Goal: Task Accomplishment & Management: Manage account settings

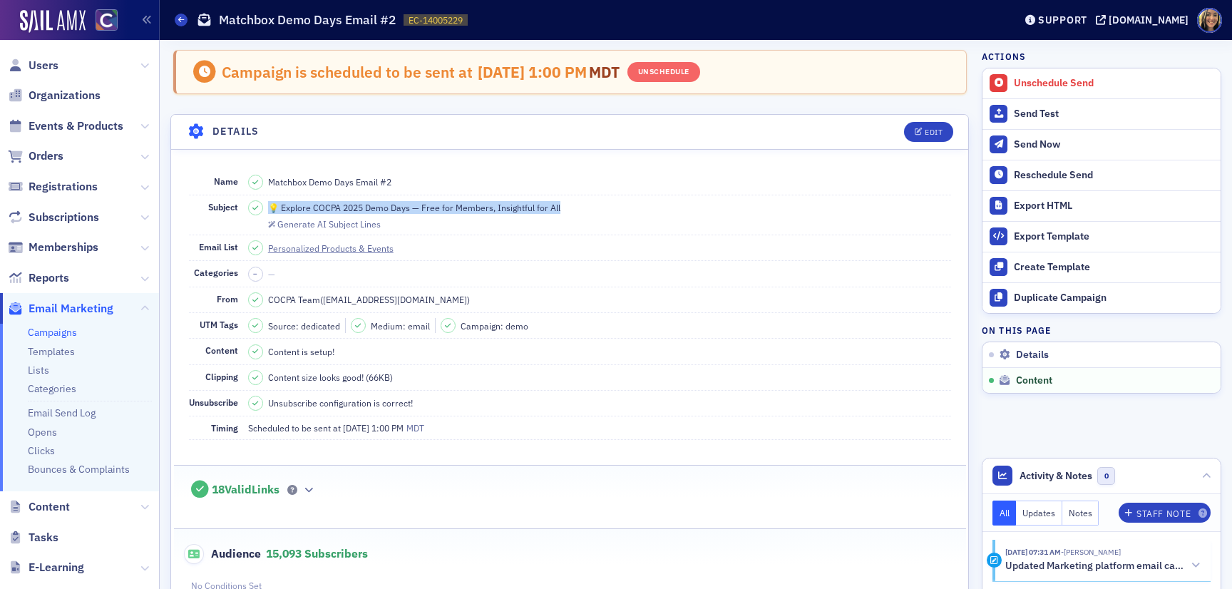
scroll to position [883, 0]
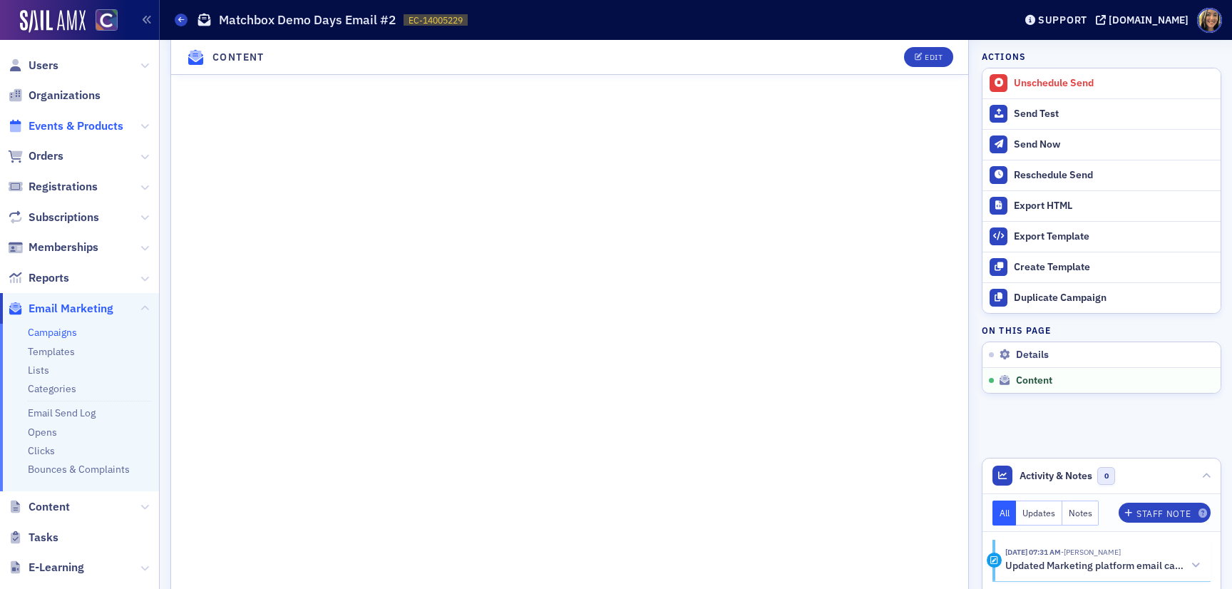
click at [54, 128] on span "Events & Products" at bounding box center [76, 126] width 95 height 16
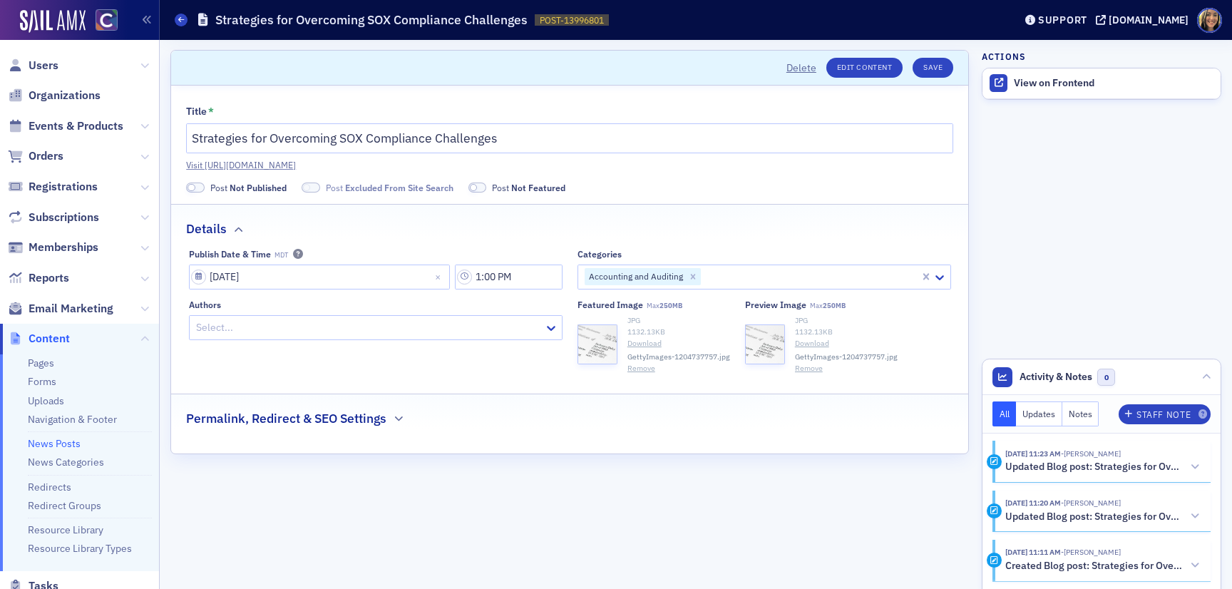
click at [199, 187] on span at bounding box center [195, 188] width 19 height 11
click at [220, 277] on input "08/13/2025" at bounding box center [319, 277] width 261 height 25
select select "7"
select select "2025"
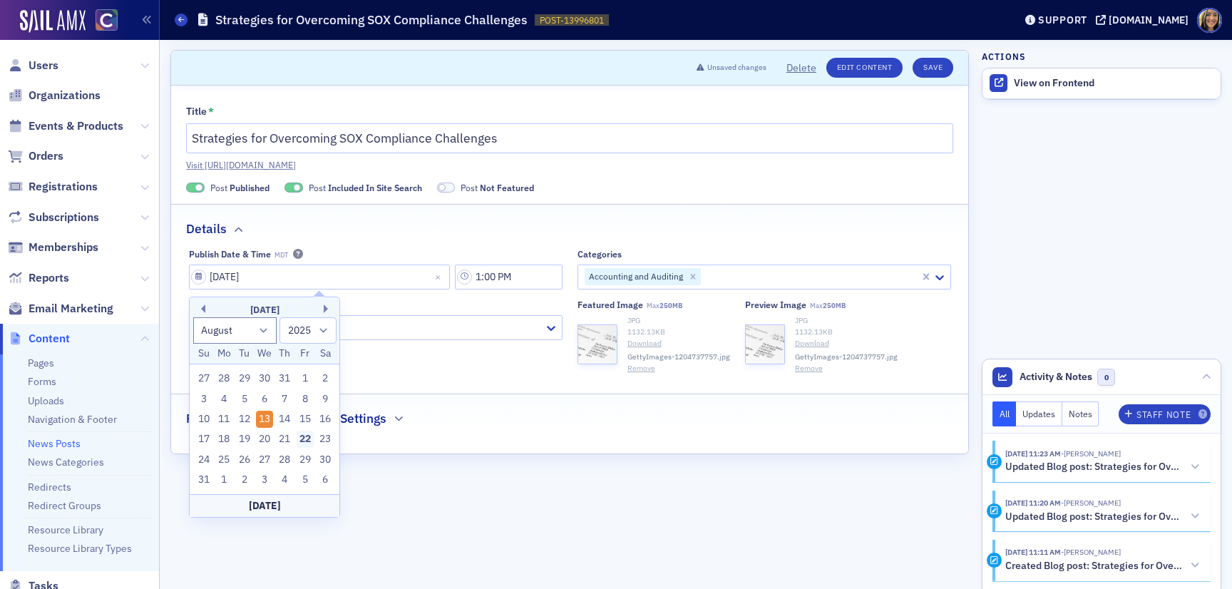
click at [302, 440] on div "22" at bounding box center [305, 439] width 17 height 17
type input "08/22/2025"
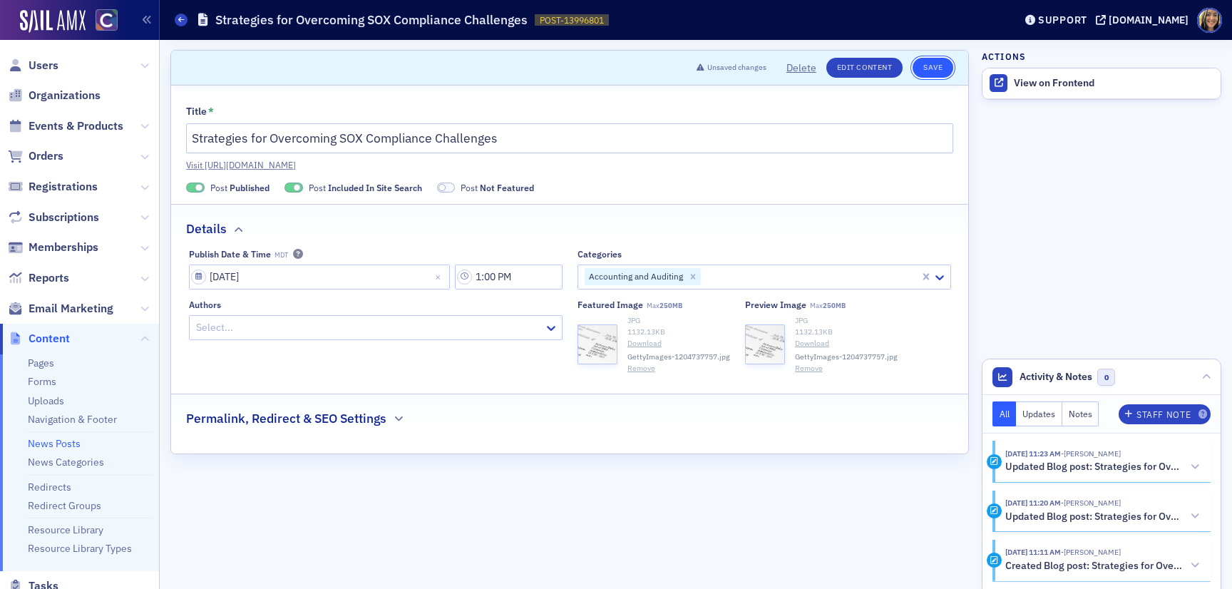
click at [939, 65] on button "Save" at bounding box center [933, 68] width 41 height 20
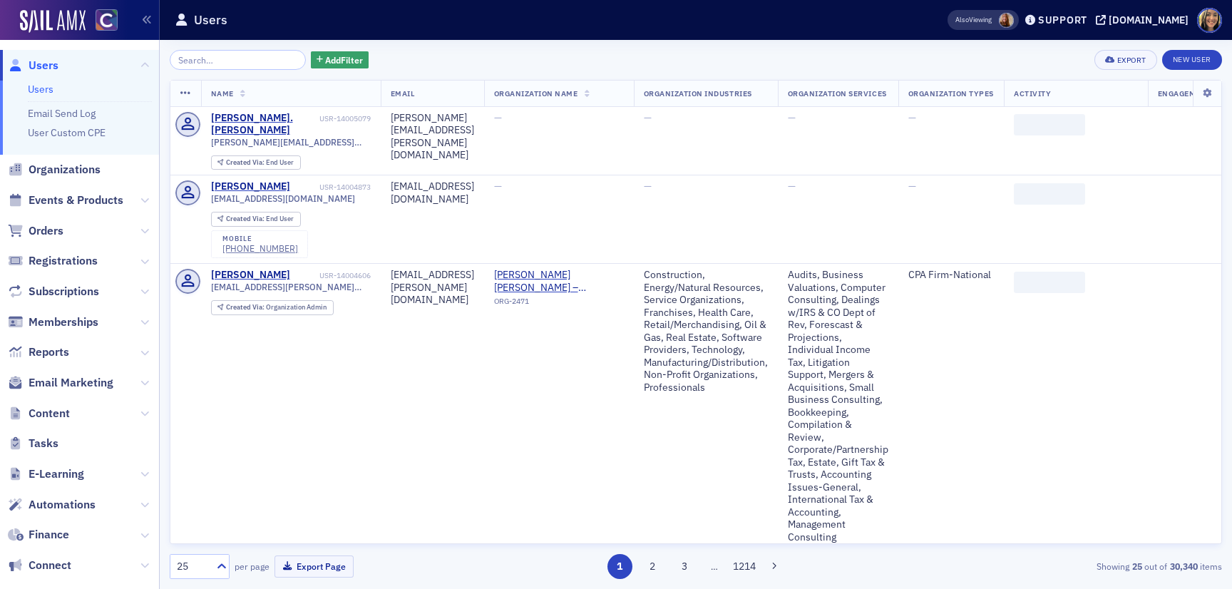
scroll to position [113, 0]
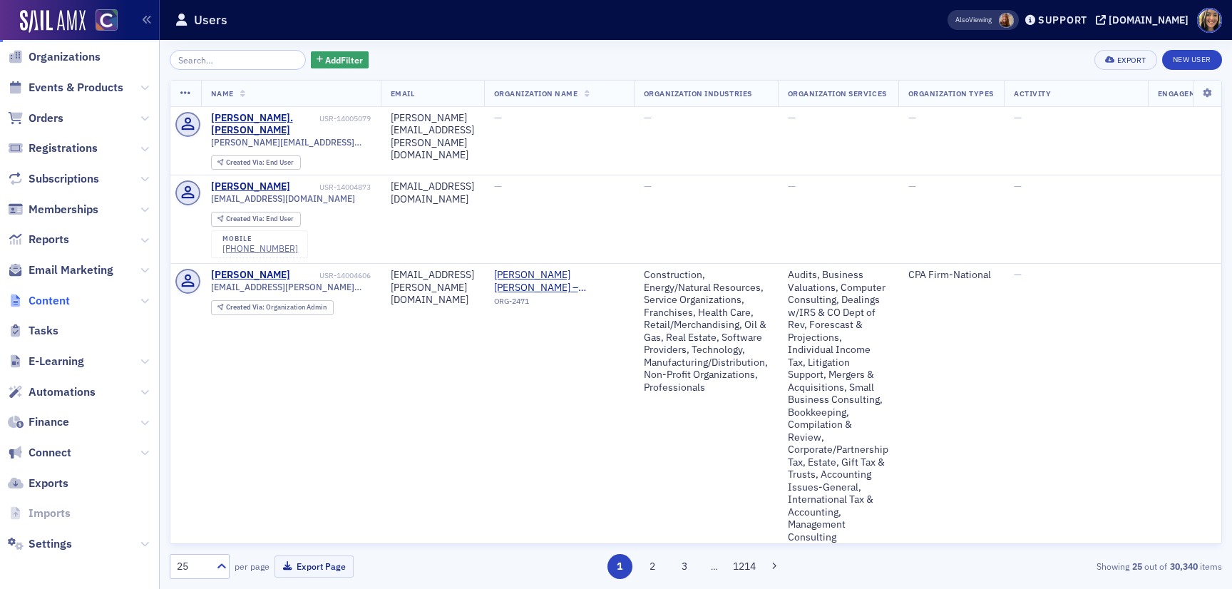
click at [44, 306] on span "Content" at bounding box center [49, 301] width 41 height 16
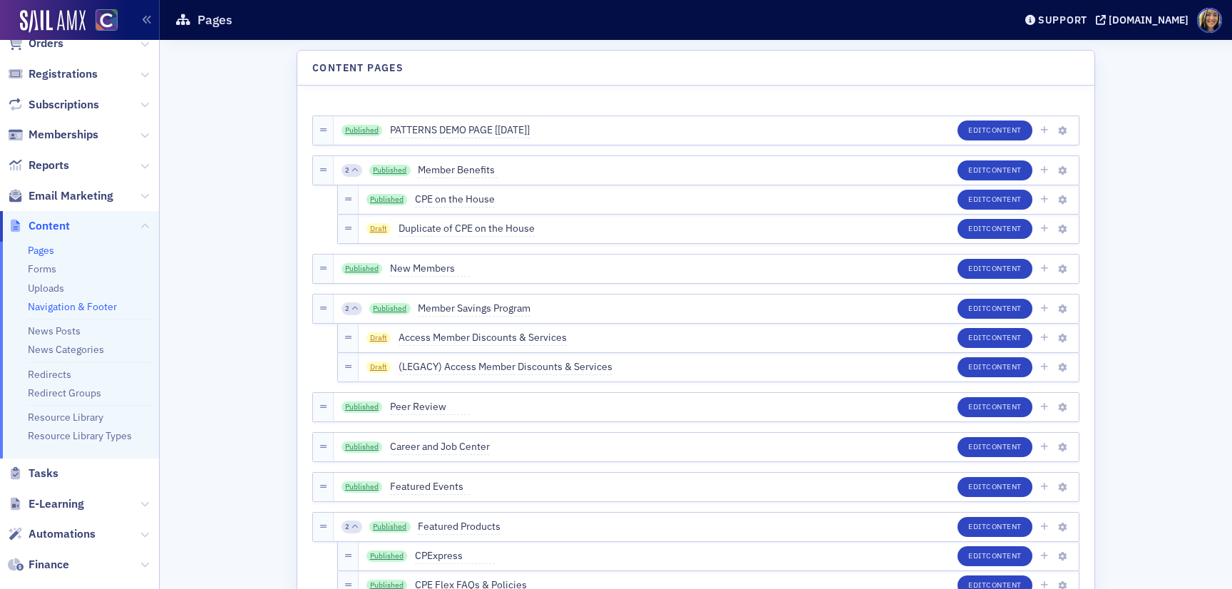
click at [48, 308] on link "Navigation & Footer" at bounding box center [72, 306] width 89 height 13
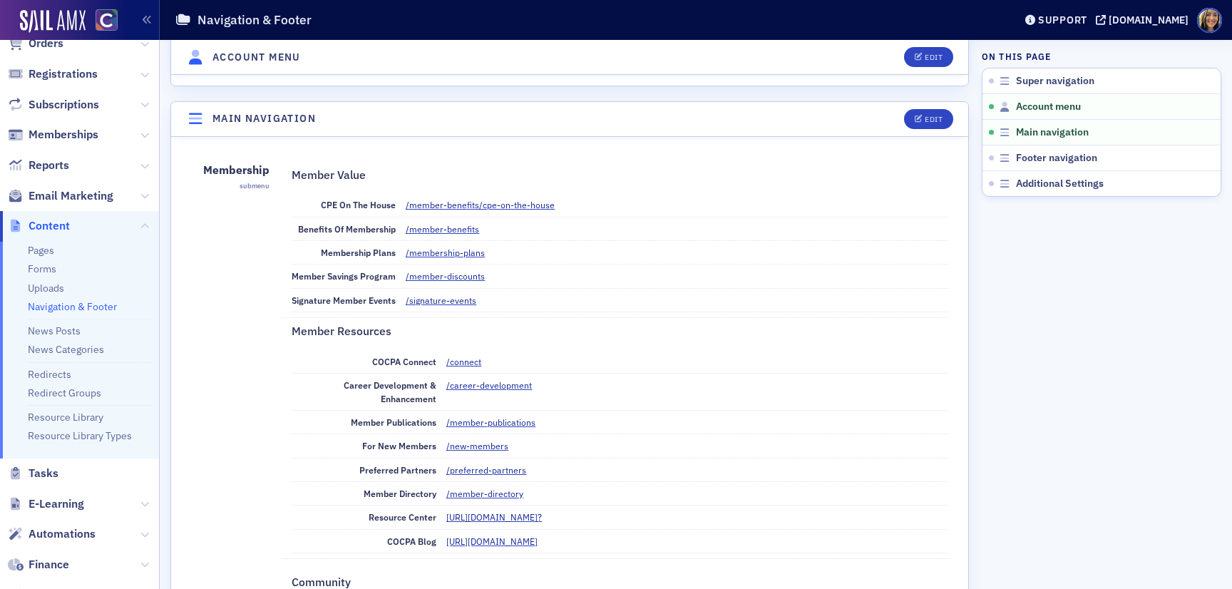
scroll to position [603, 0]
click at [926, 121] on div "Edit" at bounding box center [934, 121] width 18 height 8
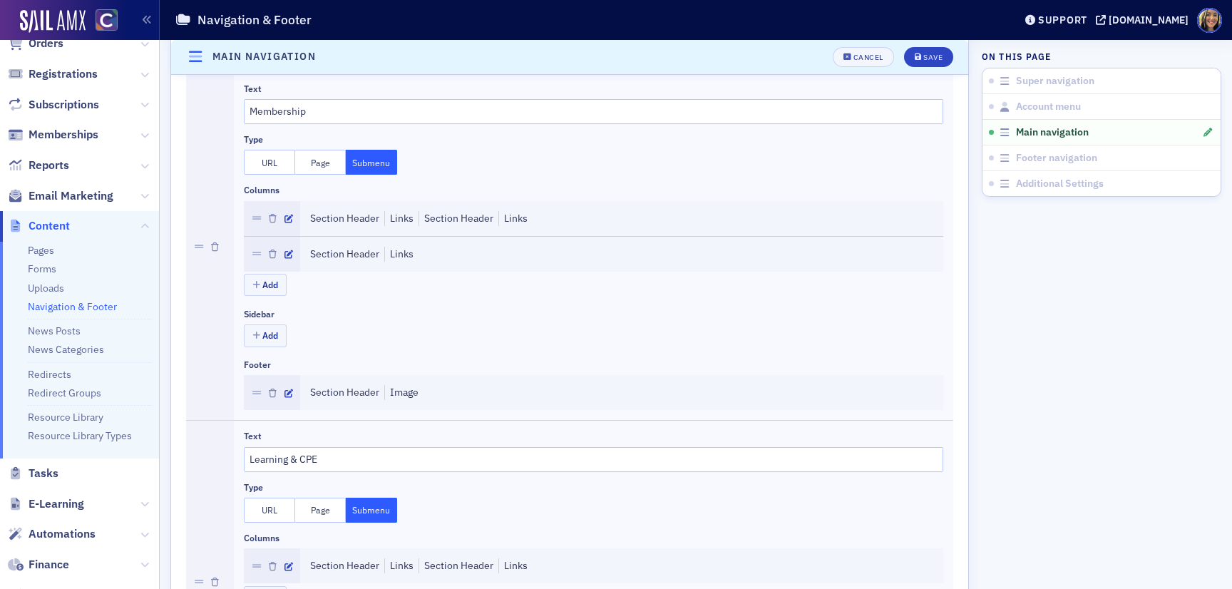
scroll to position [695, 0]
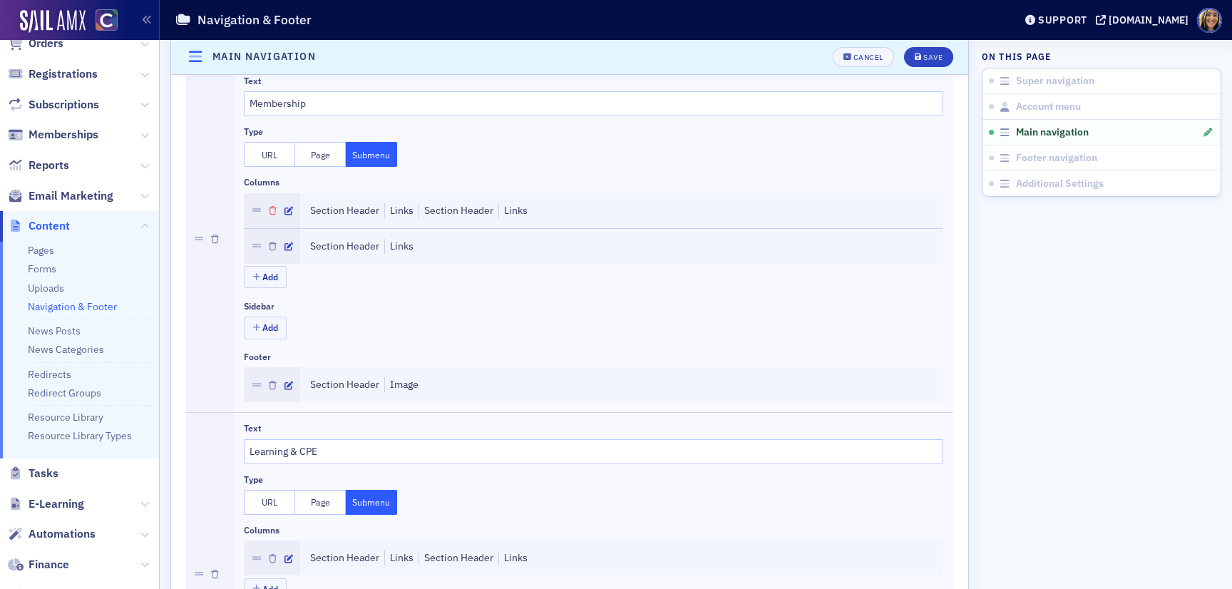
click at [276, 208] on icon "button" at bounding box center [273, 211] width 8 height 9
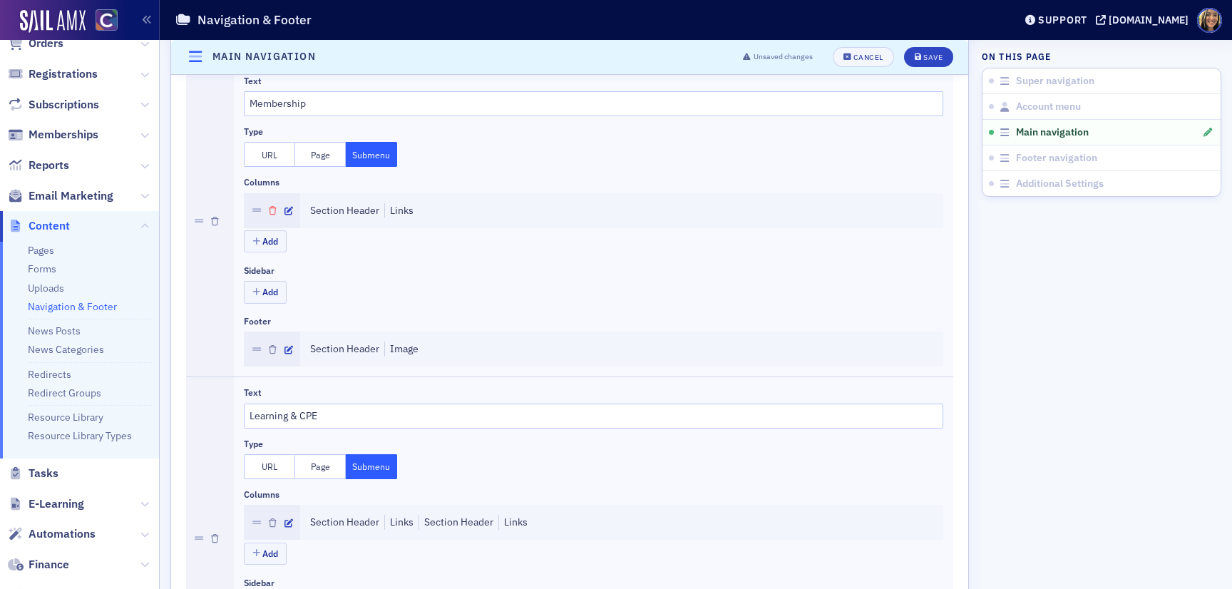
click at [276, 208] on icon "button" at bounding box center [273, 211] width 8 height 9
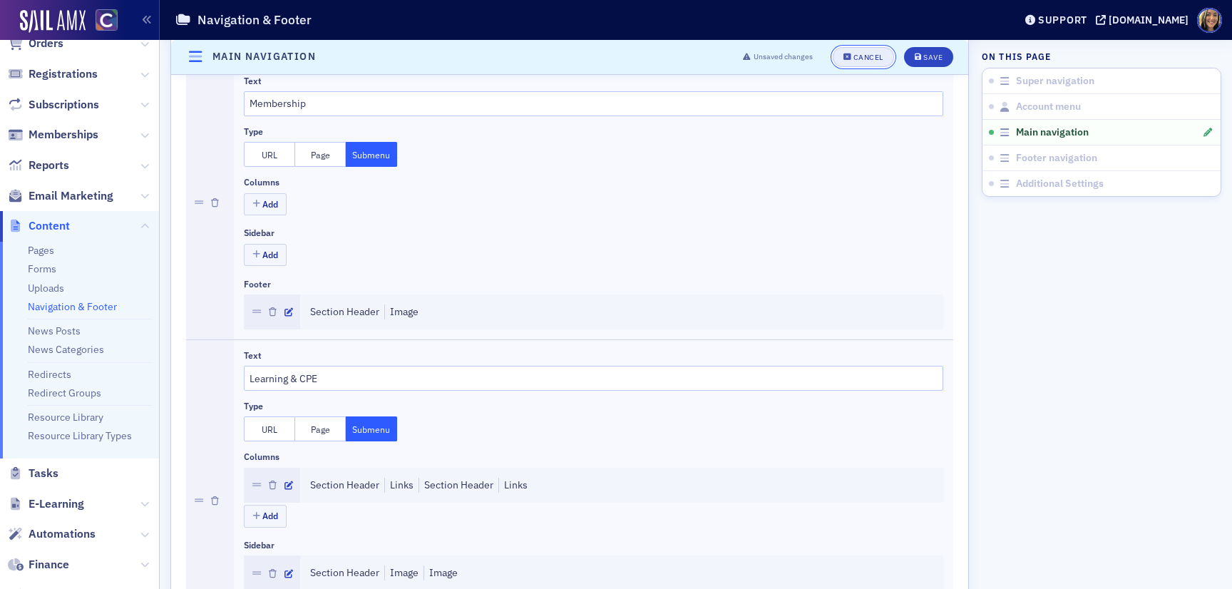
click at [873, 58] on div "Cancel" at bounding box center [869, 57] width 30 height 8
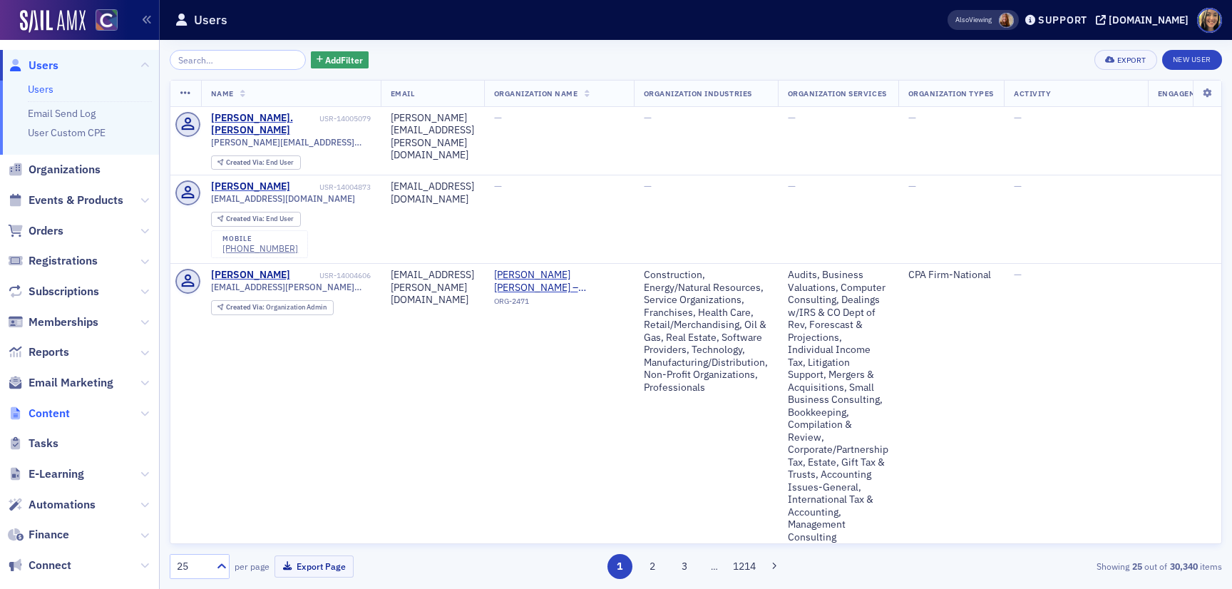
click at [64, 412] on span "Content" at bounding box center [49, 414] width 41 height 16
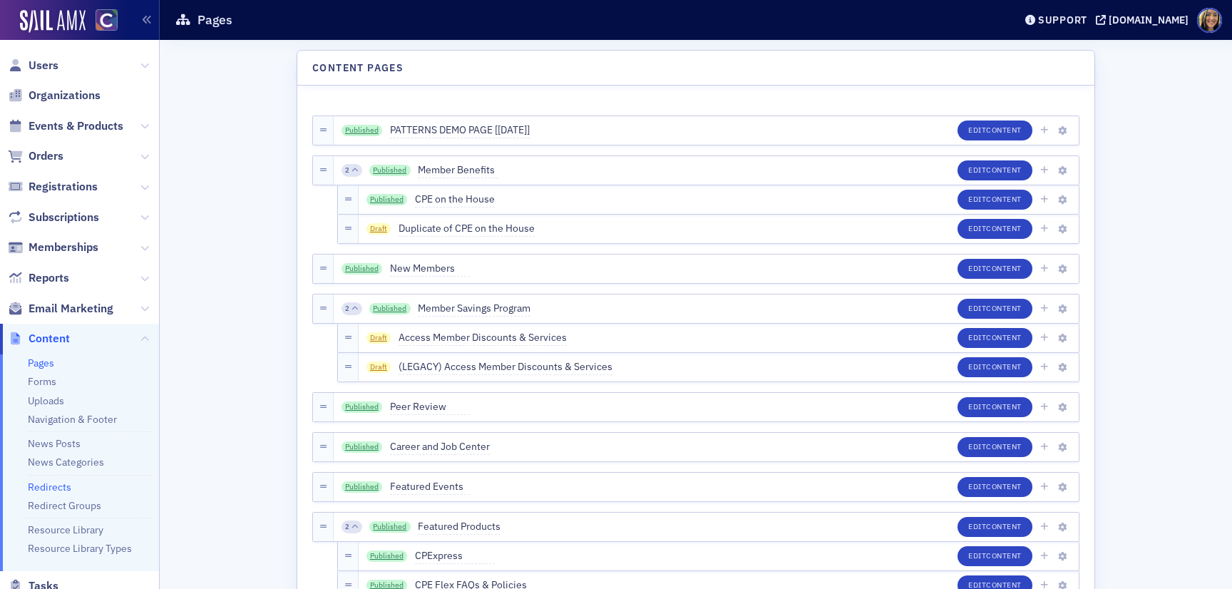
click at [63, 485] on link "Redirects" at bounding box center [50, 487] width 44 height 13
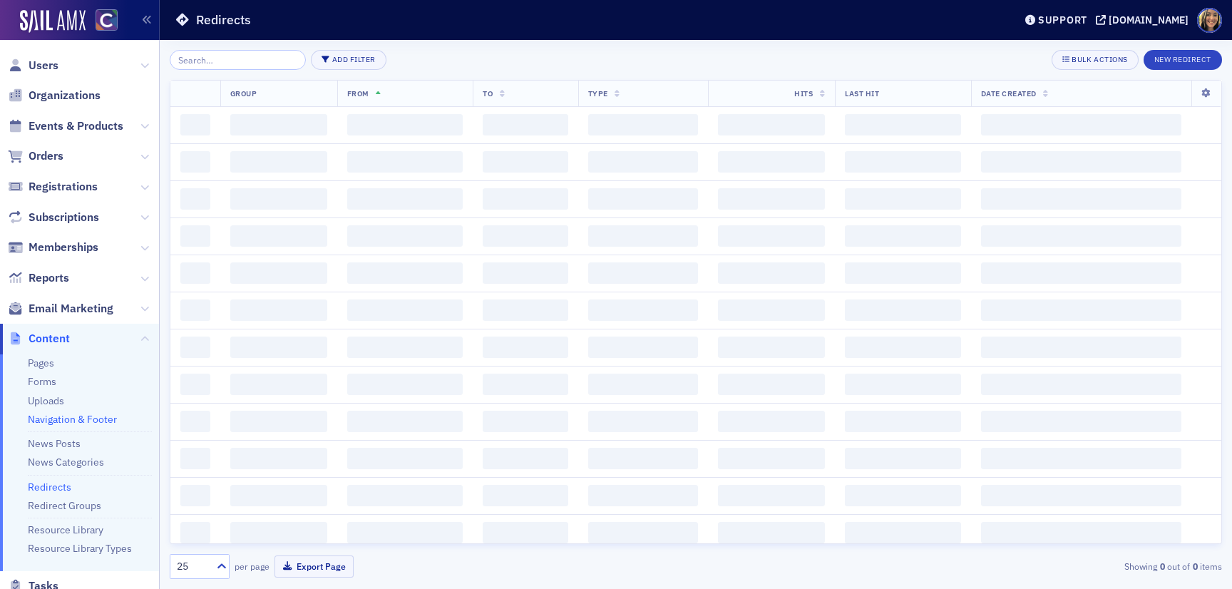
click at [60, 414] on link "Navigation & Footer" at bounding box center [72, 419] width 89 height 13
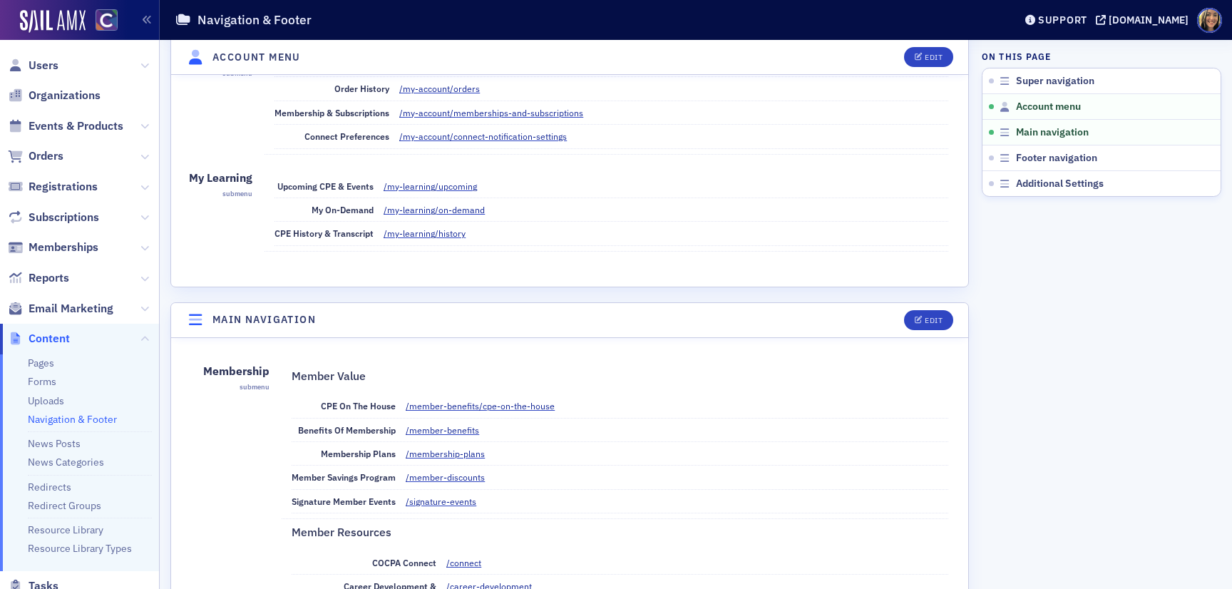
scroll to position [413, 0]
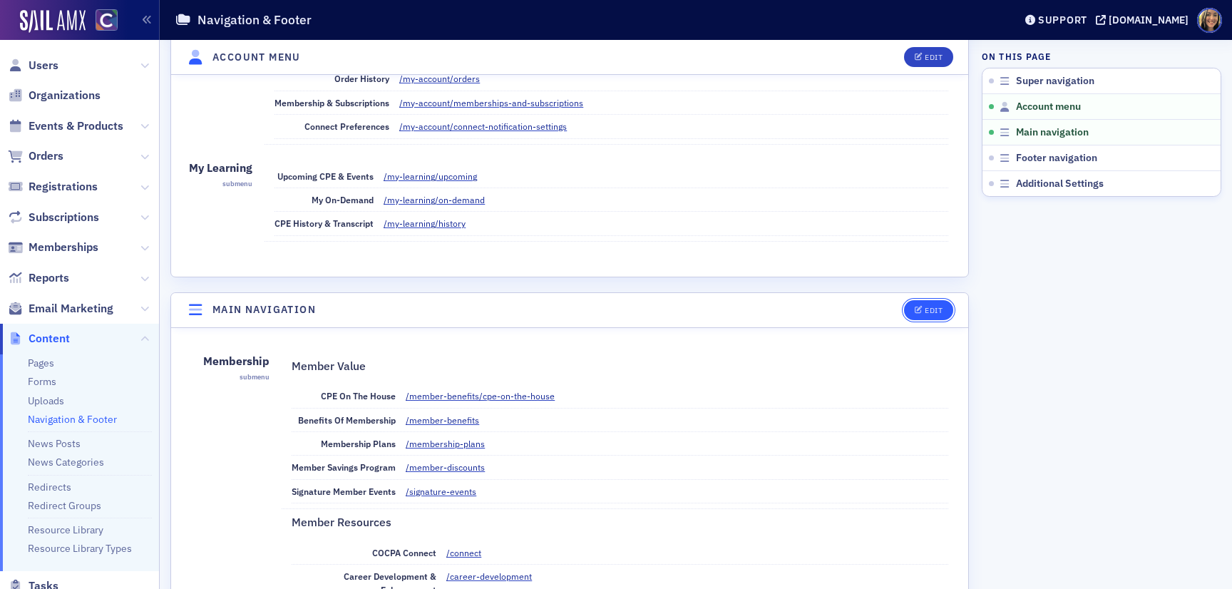
click at [943, 314] on button "Edit" at bounding box center [928, 310] width 49 height 20
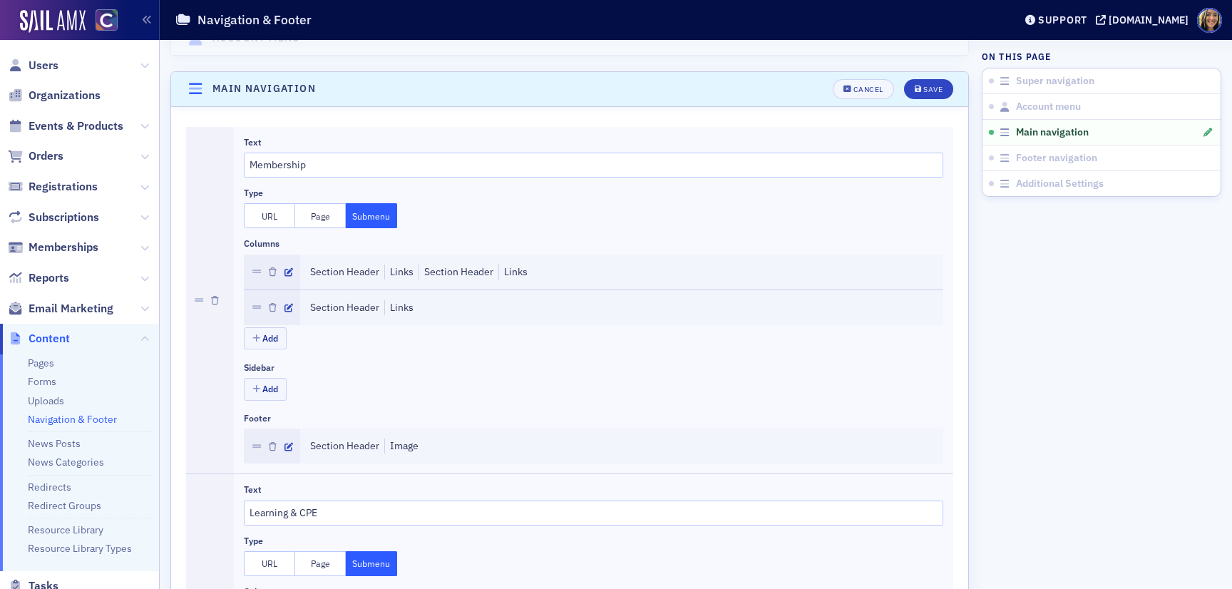
scroll to position [658, 0]
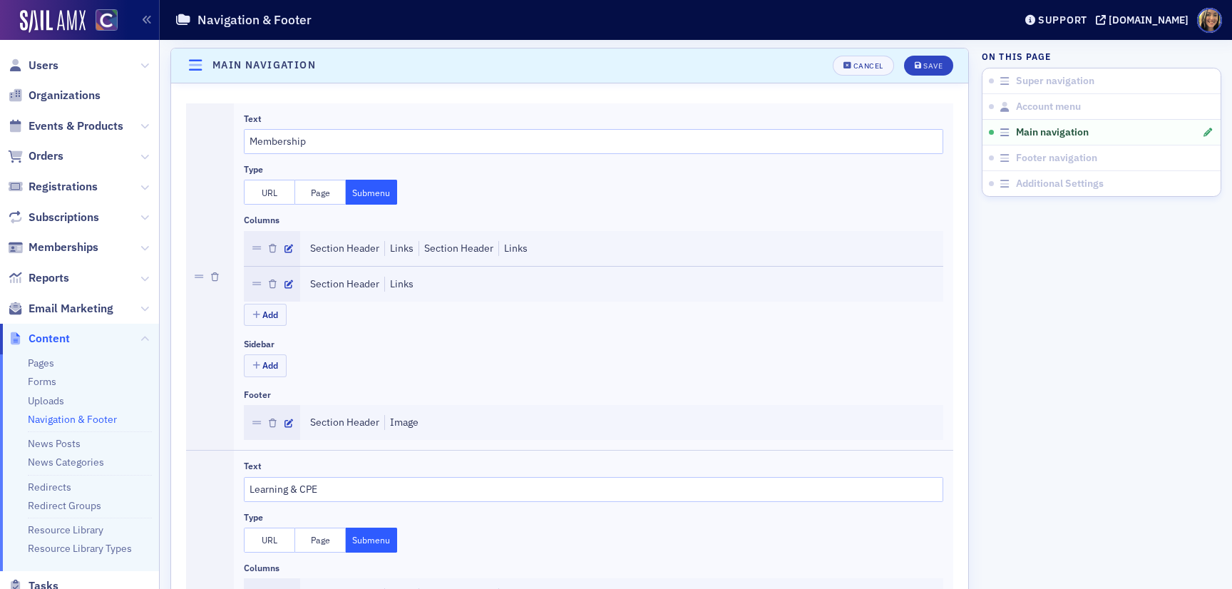
click at [519, 247] on div "Links" at bounding box center [513, 248] width 29 height 15
click at [290, 280] on icon "button" at bounding box center [289, 284] width 9 height 9
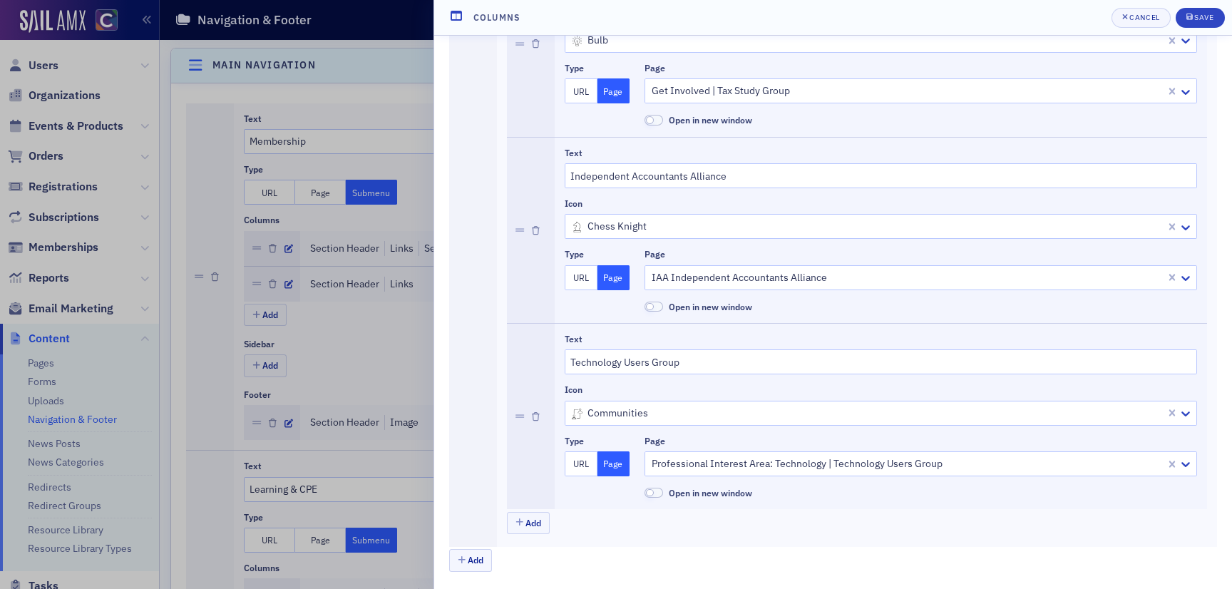
scroll to position [0, 0]
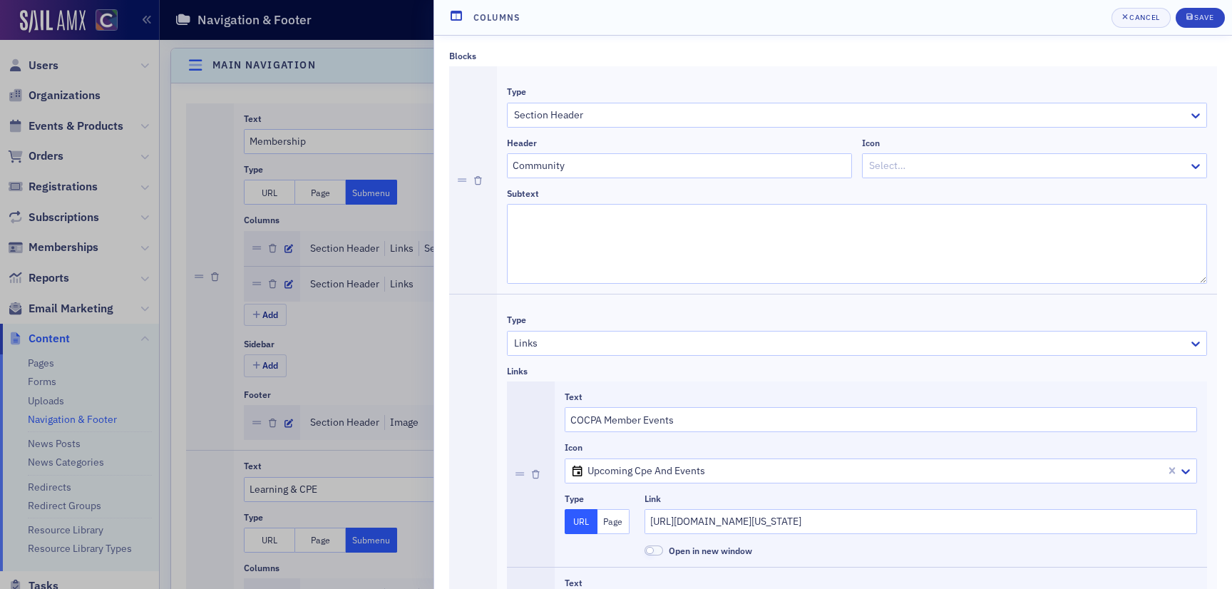
click at [1133, 6] on header "Columns Cancel Save" at bounding box center [833, 18] width 798 height 36
click at [1133, 15] on div "Cancel" at bounding box center [1145, 18] width 30 height 8
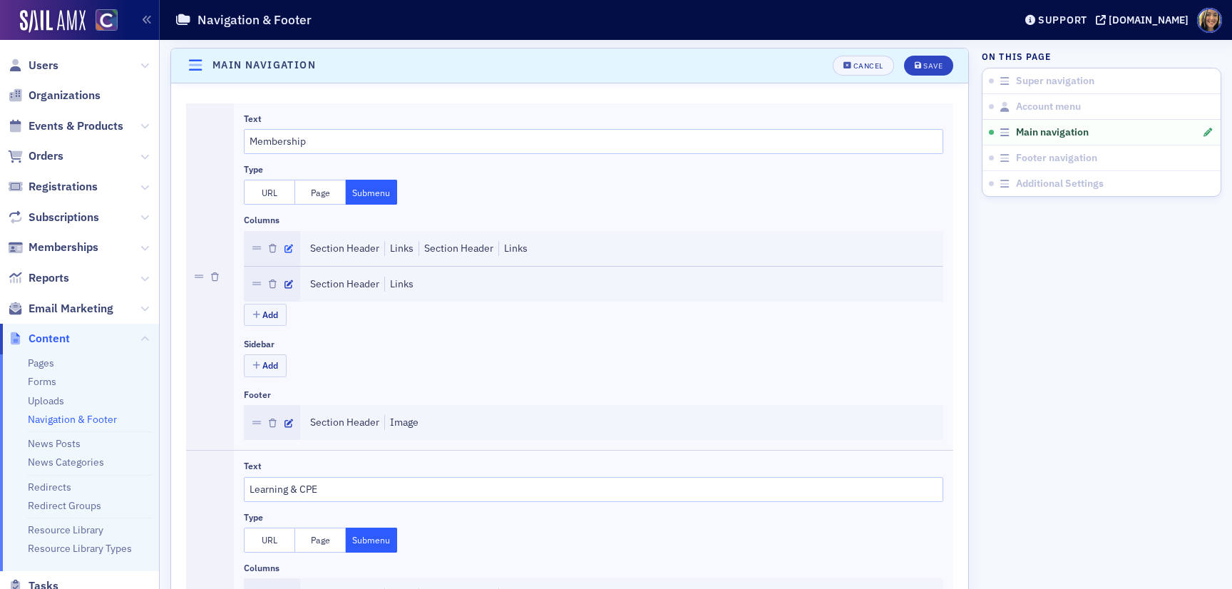
click at [288, 245] on icon "button" at bounding box center [289, 249] width 9 height 9
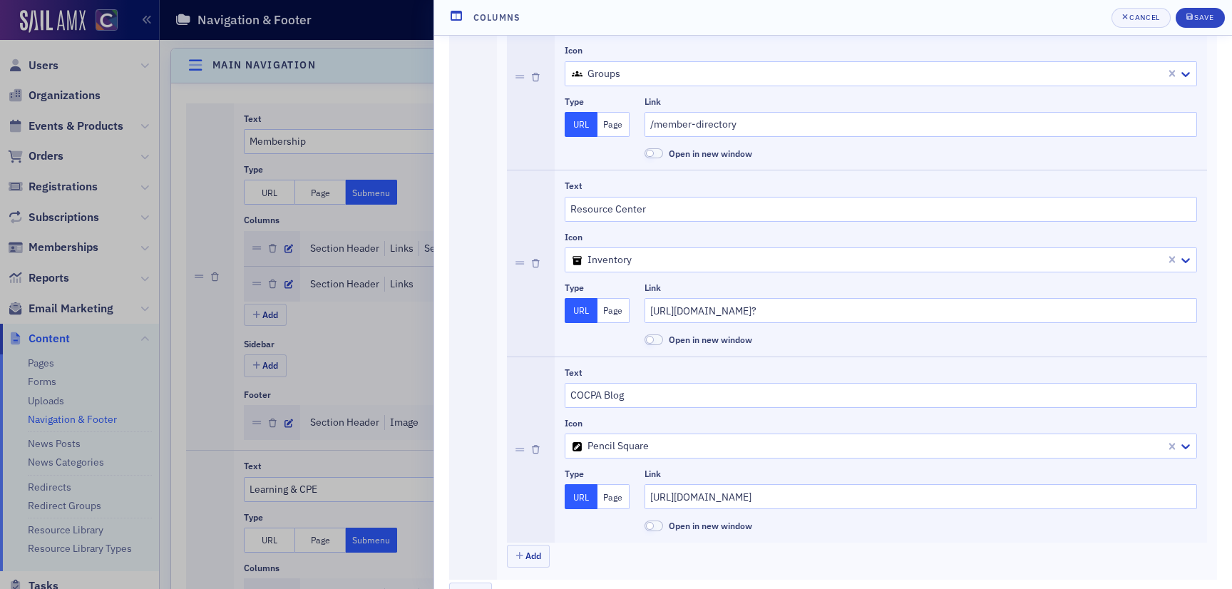
scroll to position [2646, 0]
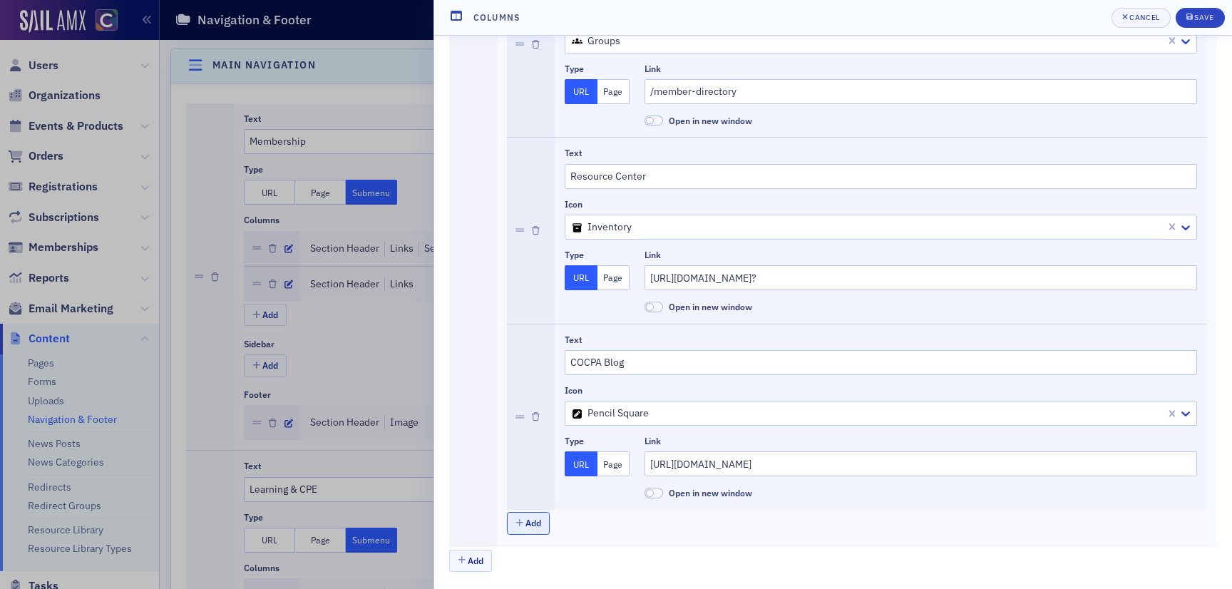
click at [523, 518] on button "Add" at bounding box center [528, 523] width 43 height 22
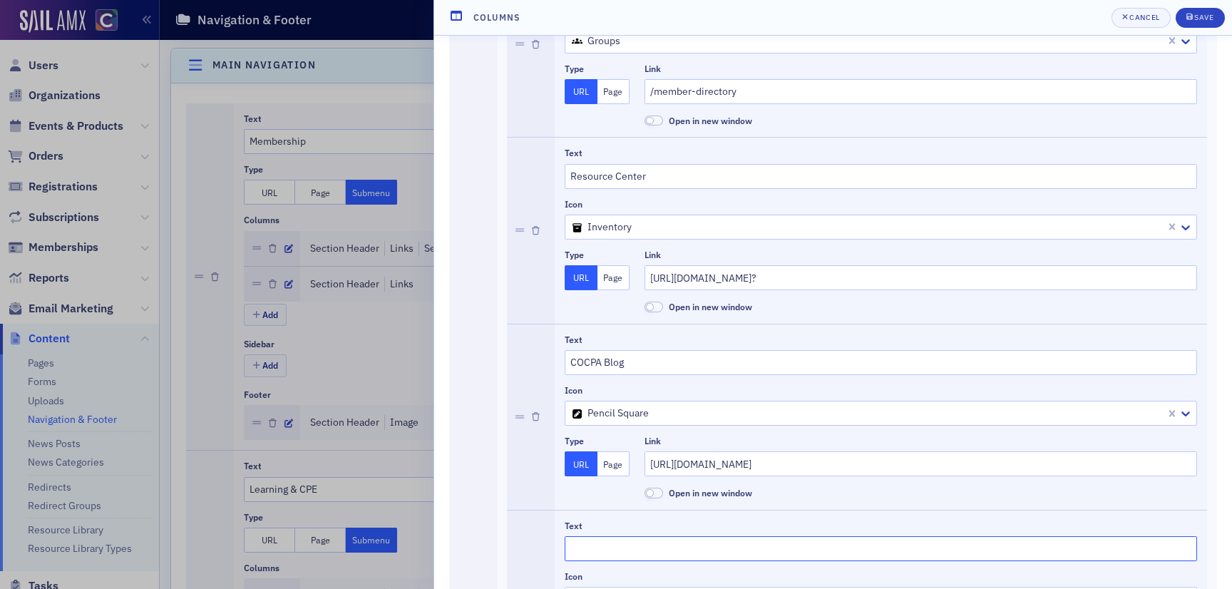
click at [603, 548] on input "Text" at bounding box center [881, 548] width 633 height 25
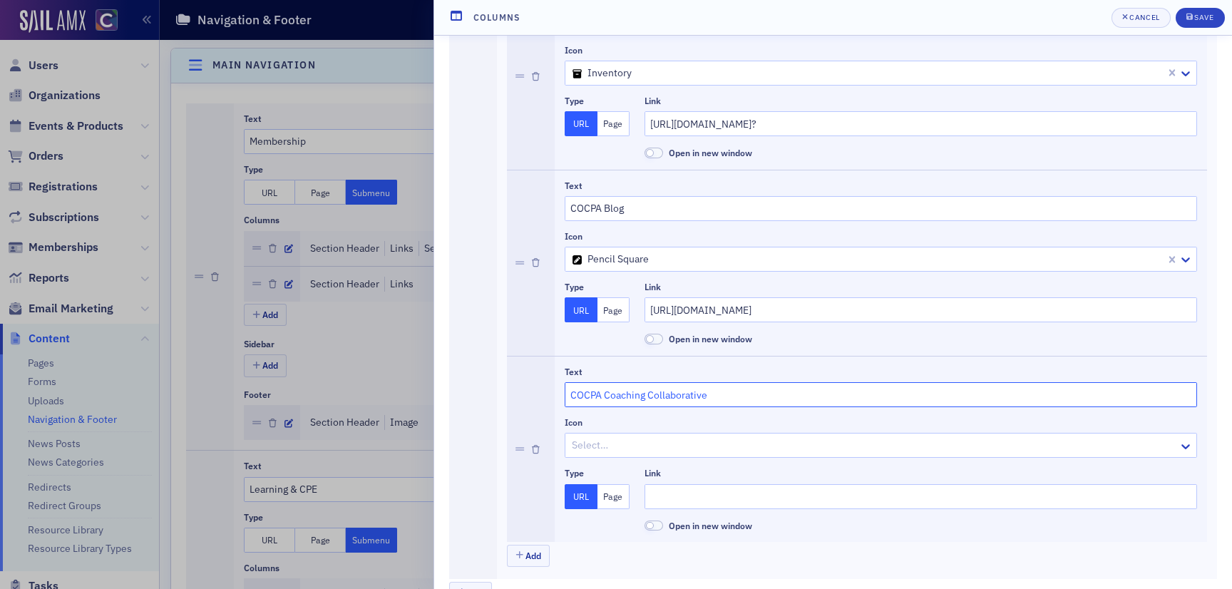
scroll to position [2833, 0]
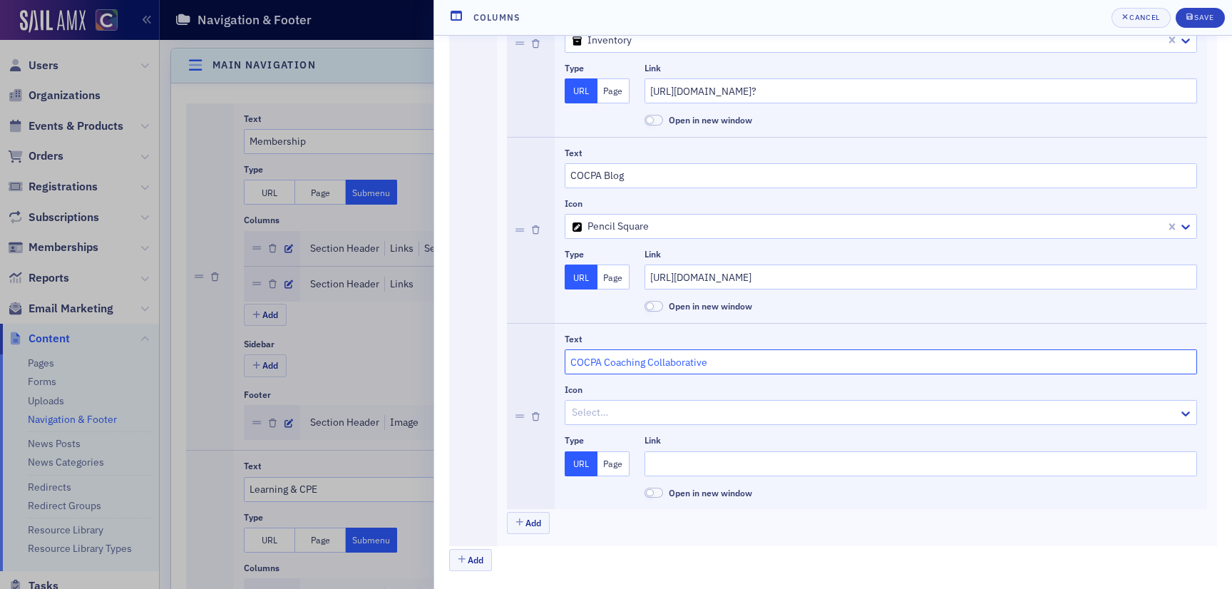
type input "COCPA Coaching Collaborative"
click at [594, 417] on div at bounding box center [874, 413] width 607 height 18
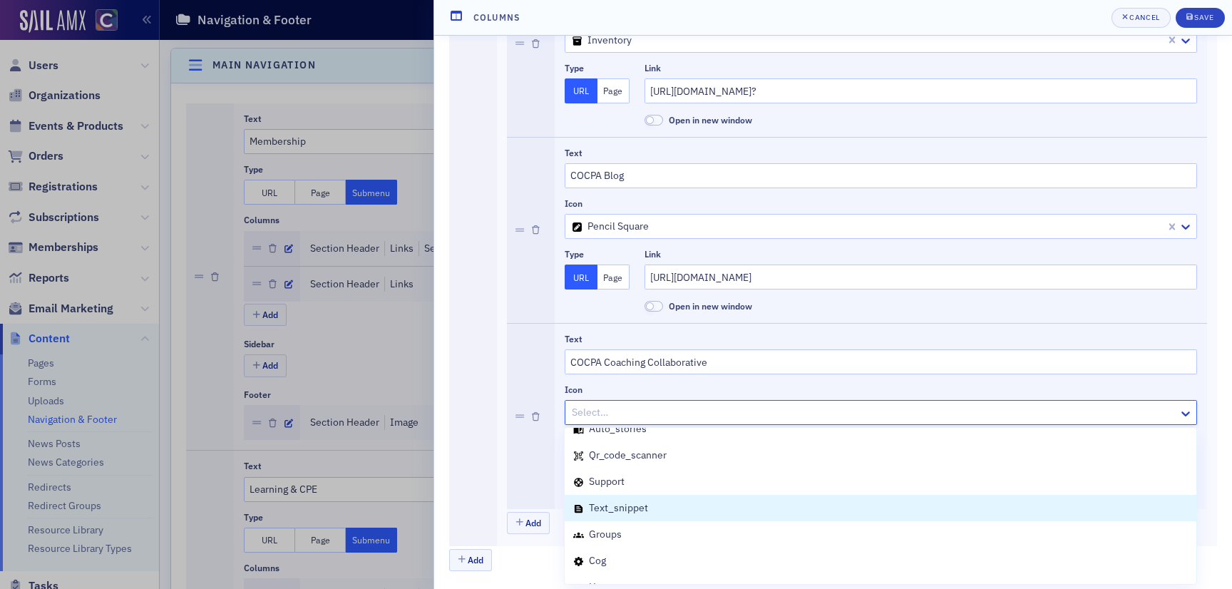
scroll to position [2446, 0]
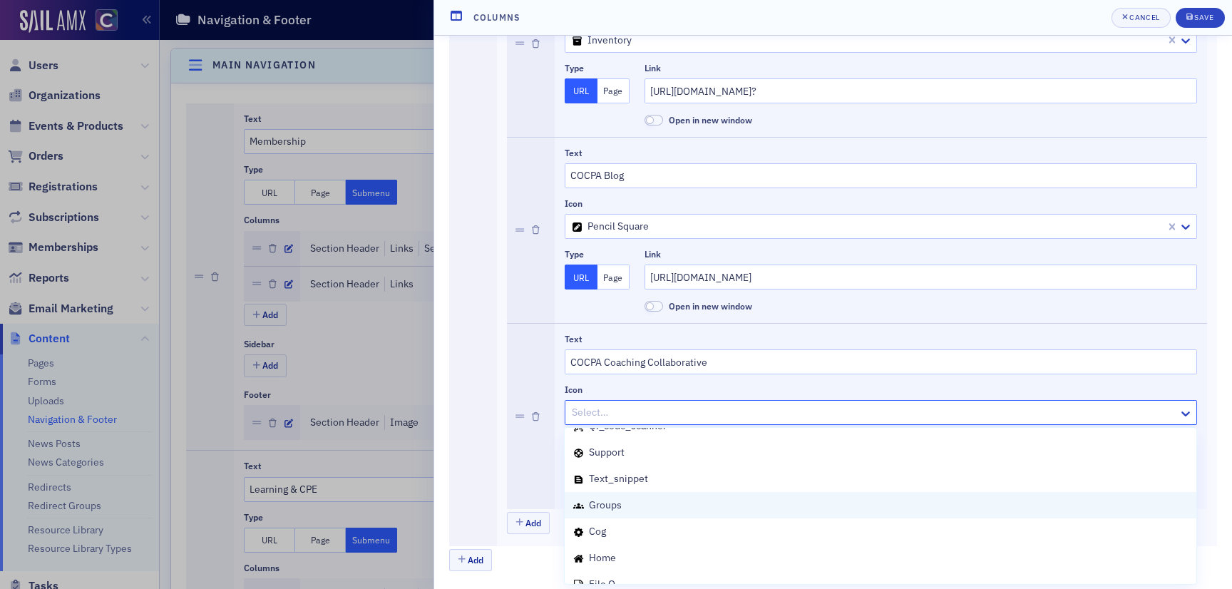
click at [606, 501] on span "groups" at bounding box center [605, 505] width 33 height 13
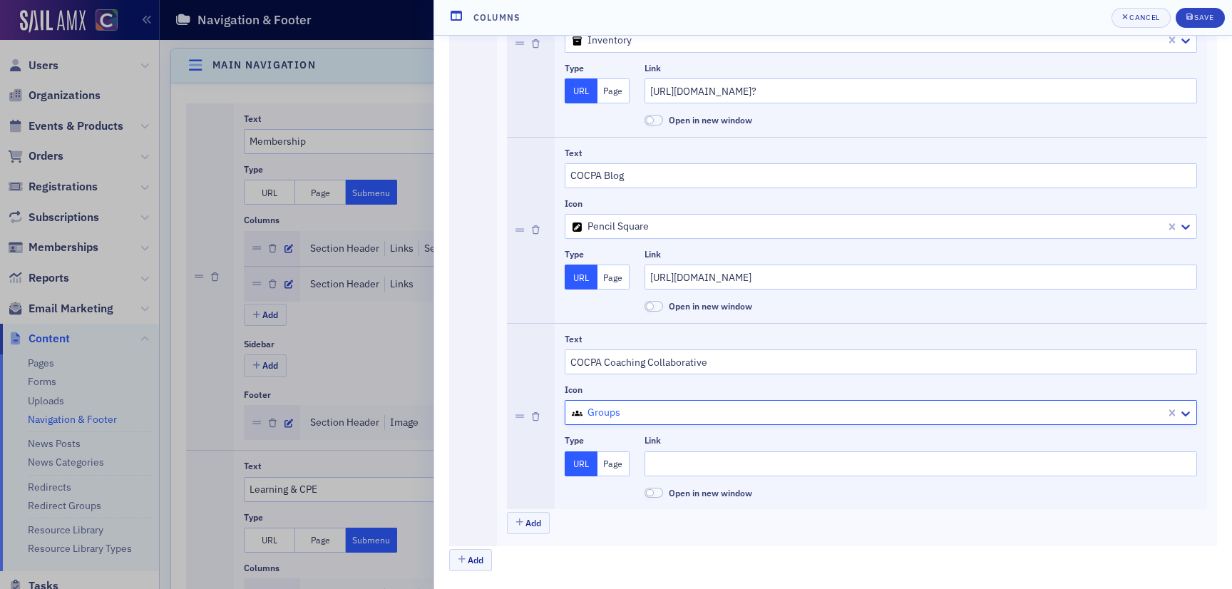
click at [593, 419] on div at bounding box center [868, 413] width 594 height 18
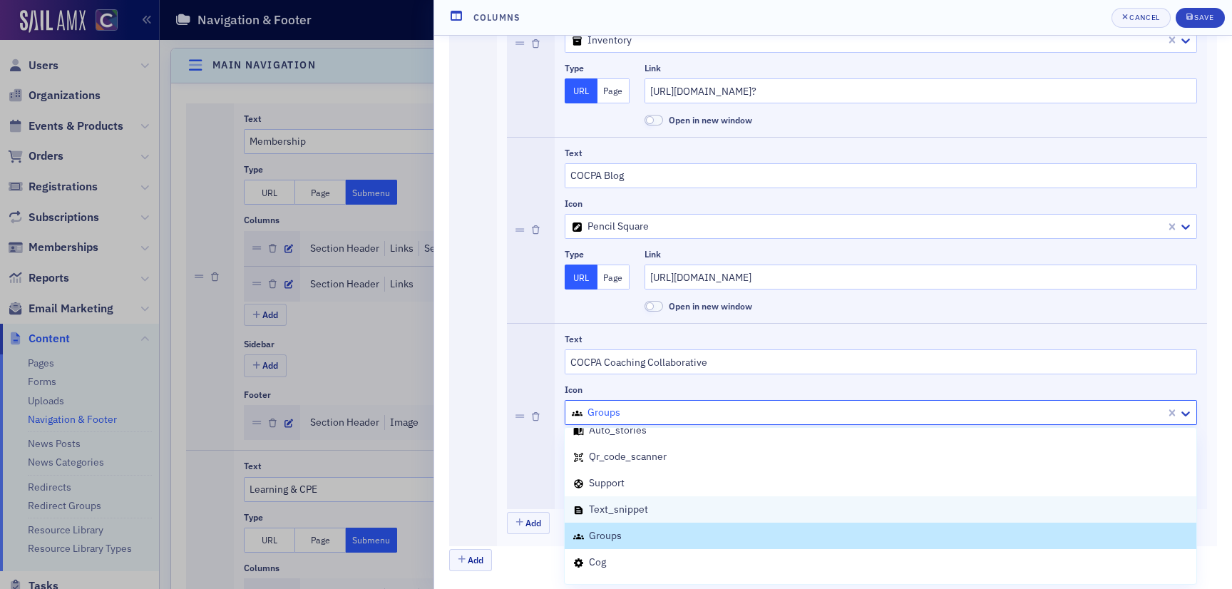
scroll to position [2412, 0]
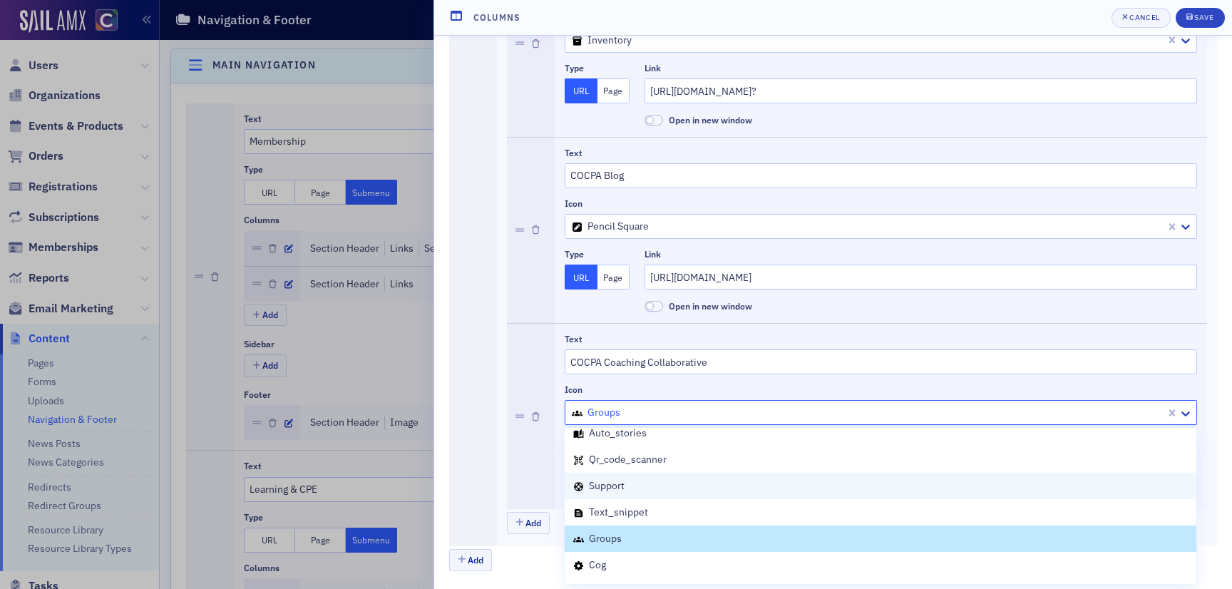
click at [621, 489] on span "support" at bounding box center [607, 485] width 36 height 13
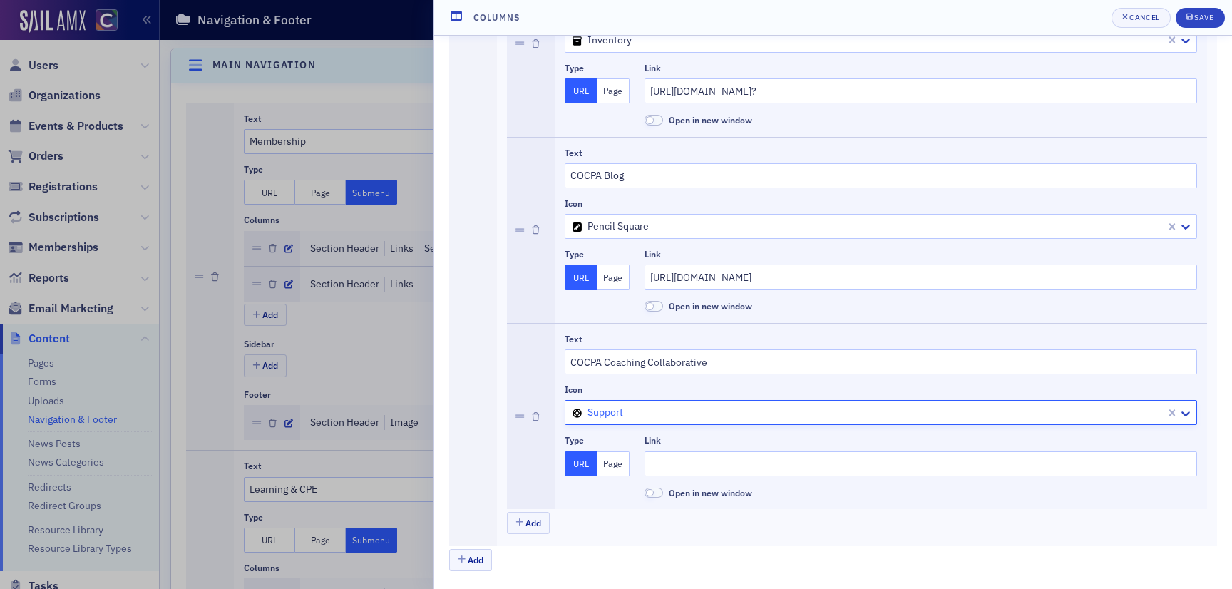
click at [624, 471] on button "Page" at bounding box center [614, 463] width 33 height 25
click at [676, 463] on div at bounding box center [913, 464] width 527 height 18
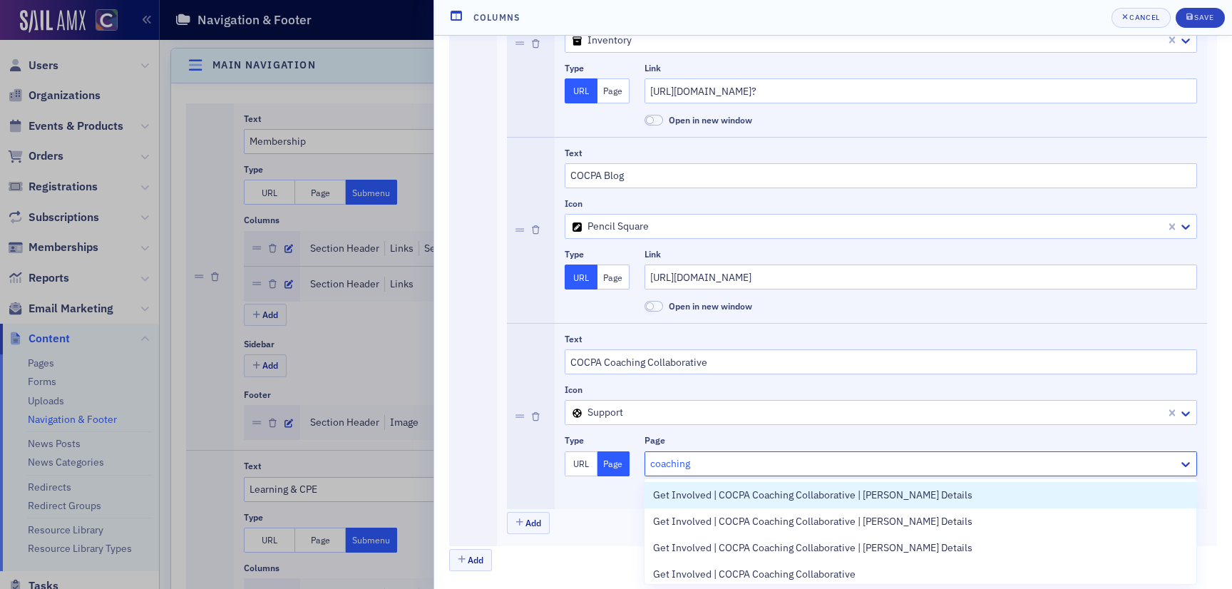
type input "coaching"
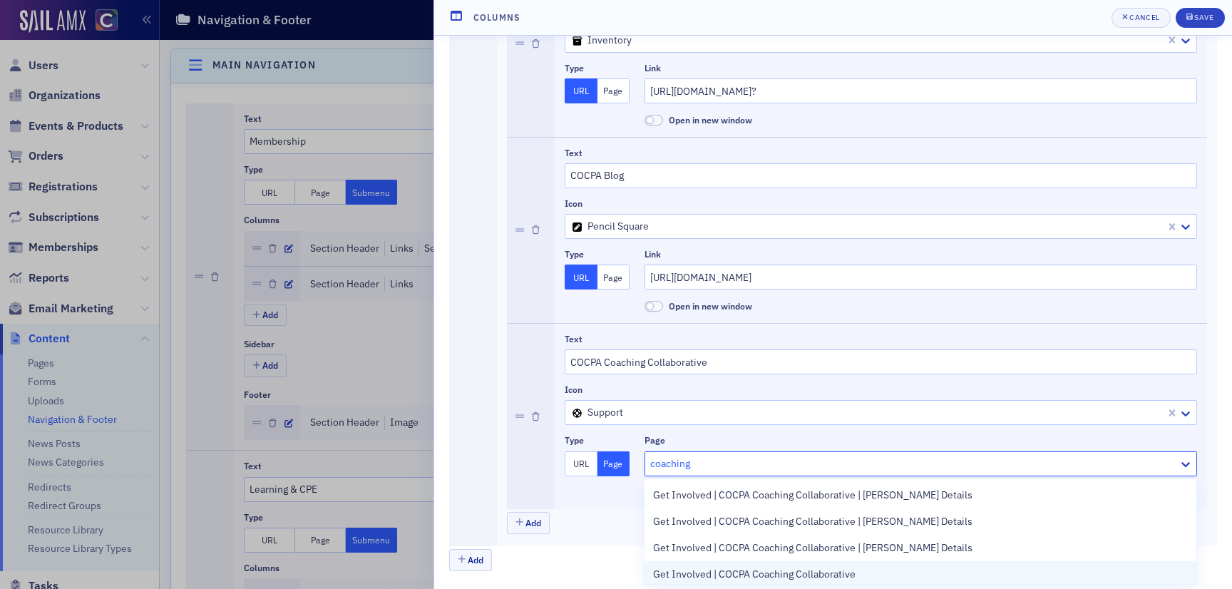
click at [700, 571] on span "Get Involved | COCPA Coaching Collaborative" at bounding box center [754, 574] width 203 height 15
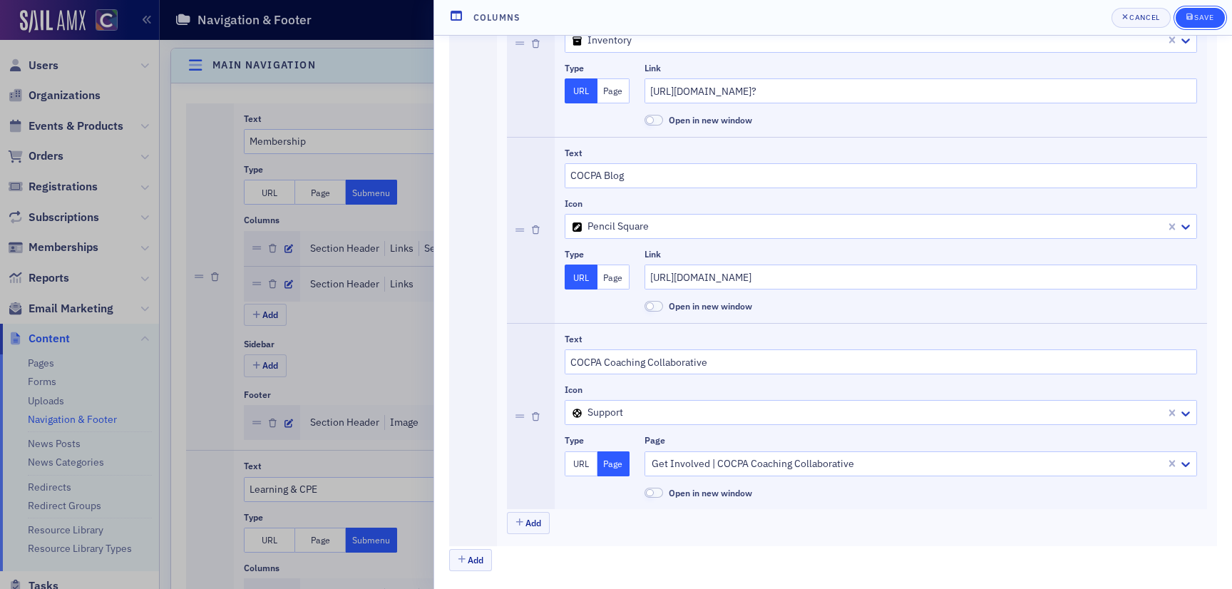
click at [1198, 14] on div "Save" at bounding box center [1204, 18] width 19 height 8
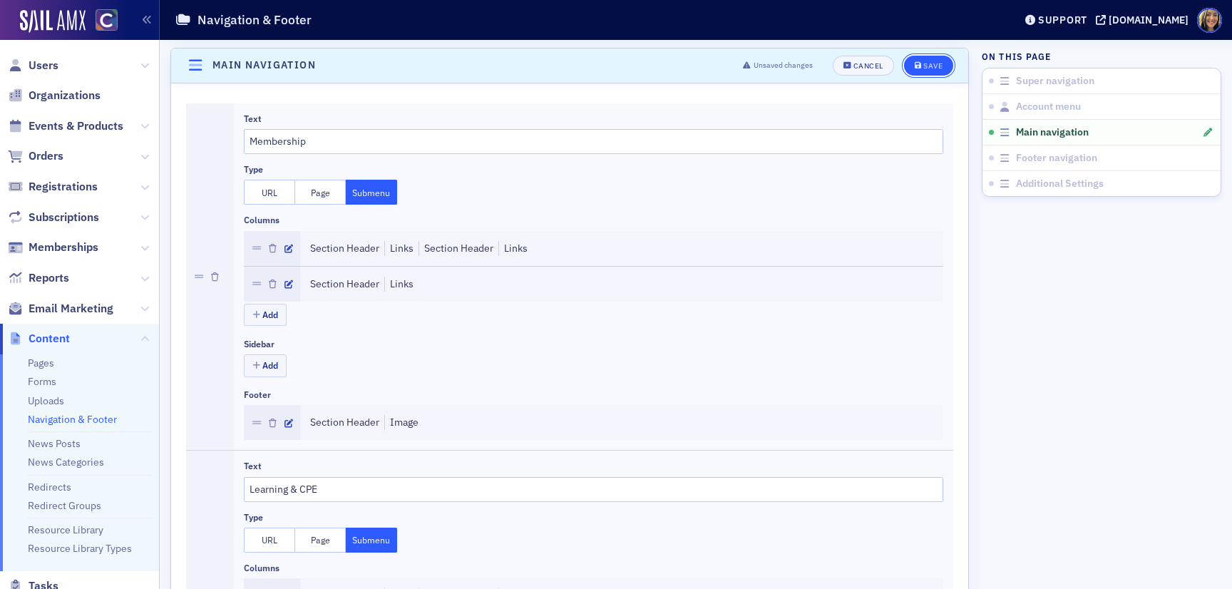
click at [931, 65] on div "Save" at bounding box center [933, 66] width 19 height 8
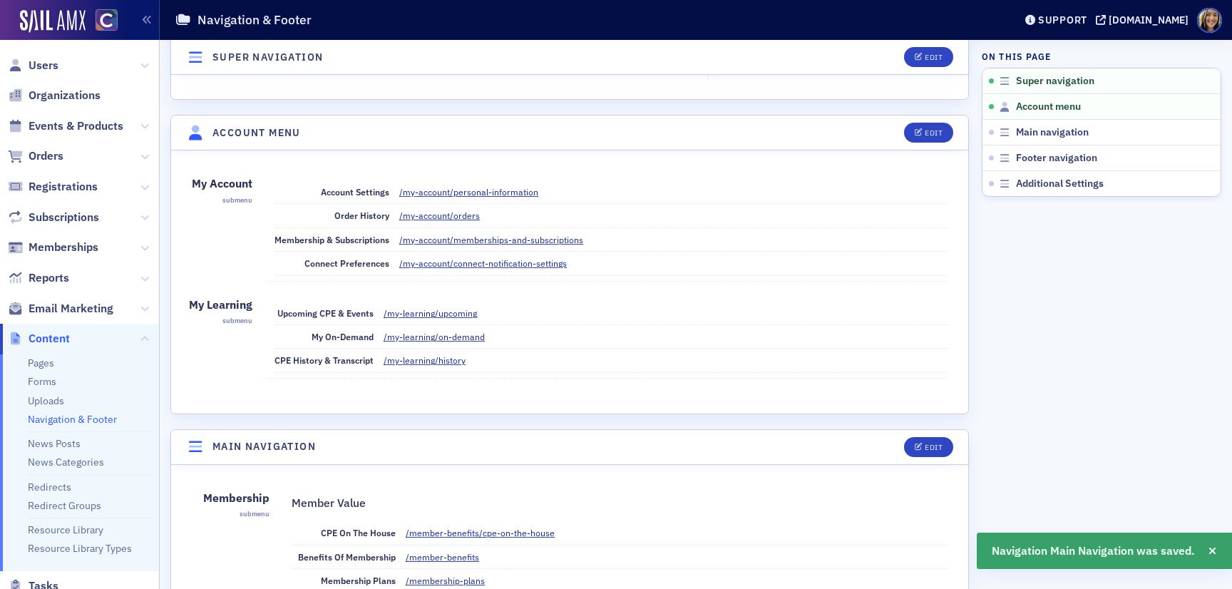
scroll to position [0, 0]
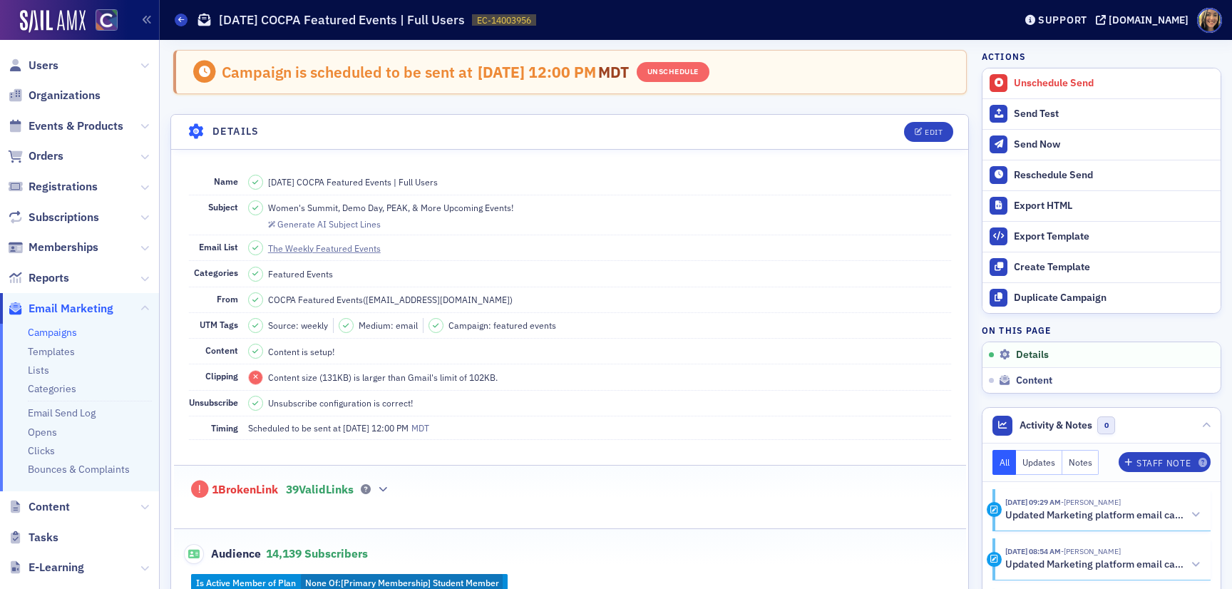
click at [64, 334] on link "Campaigns" at bounding box center [52, 332] width 49 height 13
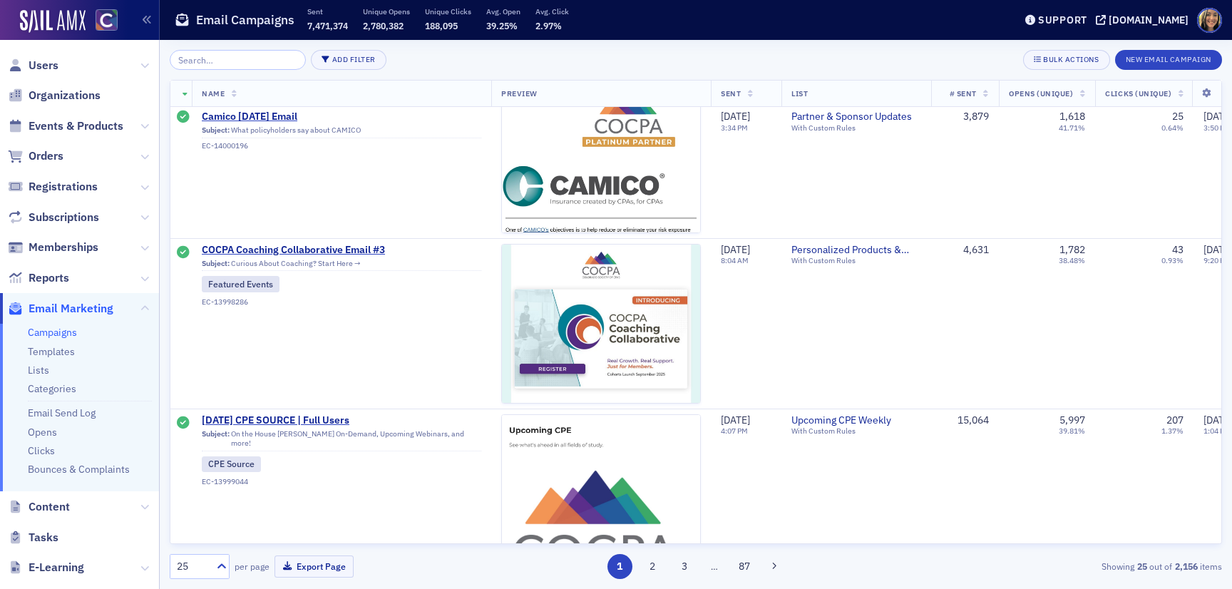
scroll to position [0, 1]
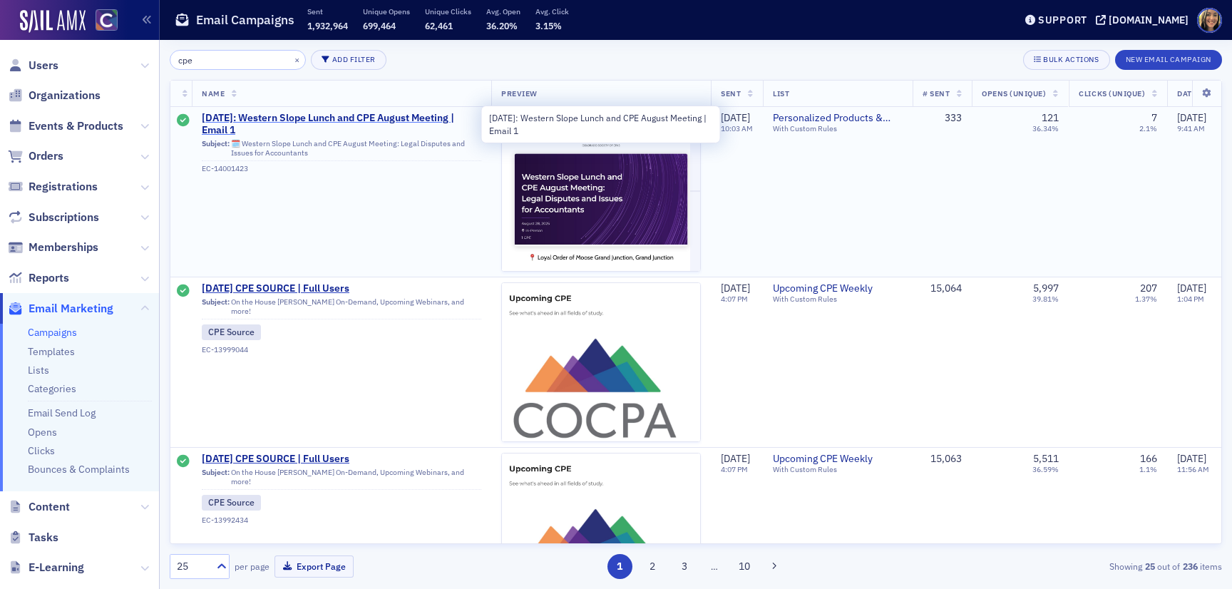
type input "cpe"
click at [288, 118] on span "August 2025: Western Slope Lunch and CPE August Meeting | Email 1" at bounding box center [342, 124] width 280 height 25
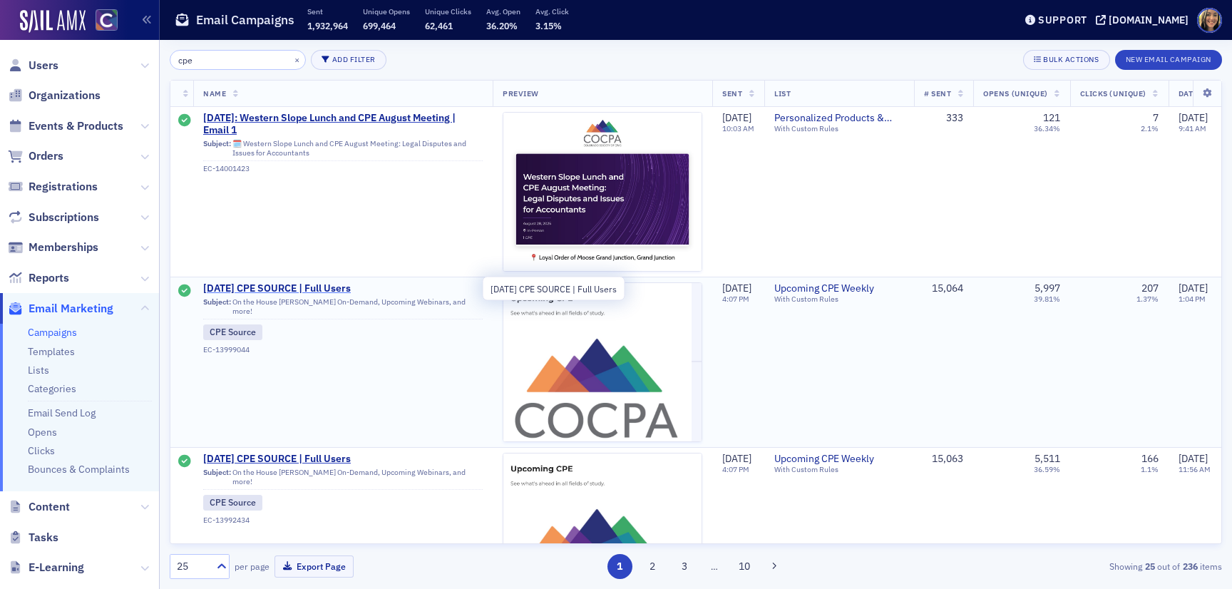
click at [281, 285] on span "8/17/2025 CPE SOURCE | Full Users" at bounding box center [343, 288] width 280 height 13
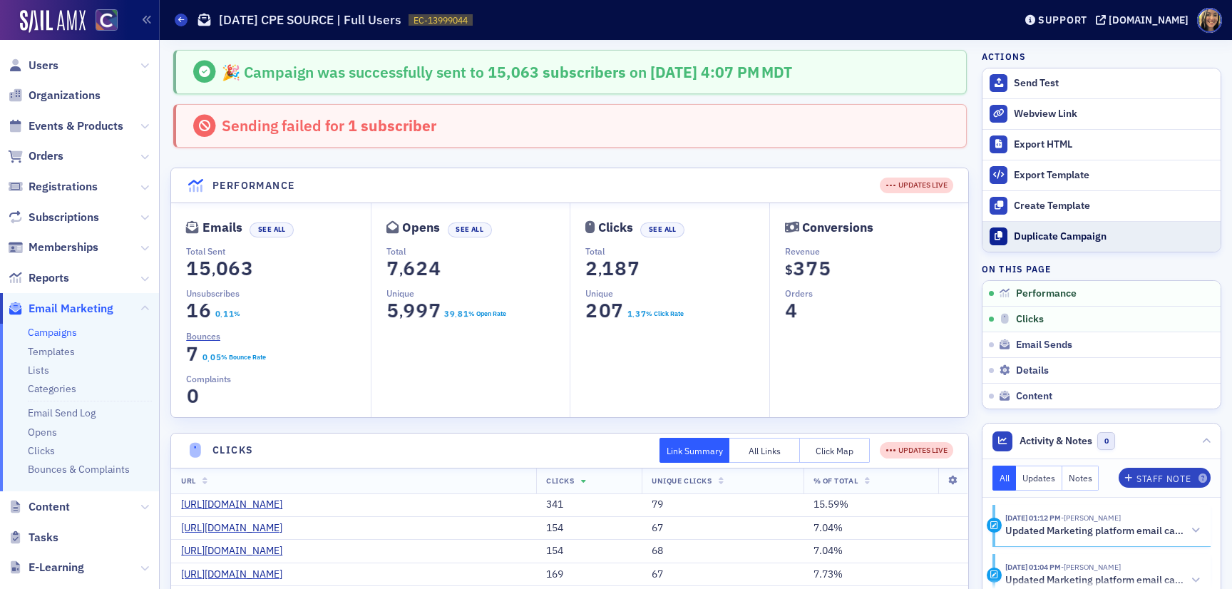
click at [1097, 238] on div "Duplicate Campaign" at bounding box center [1114, 236] width 200 height 13
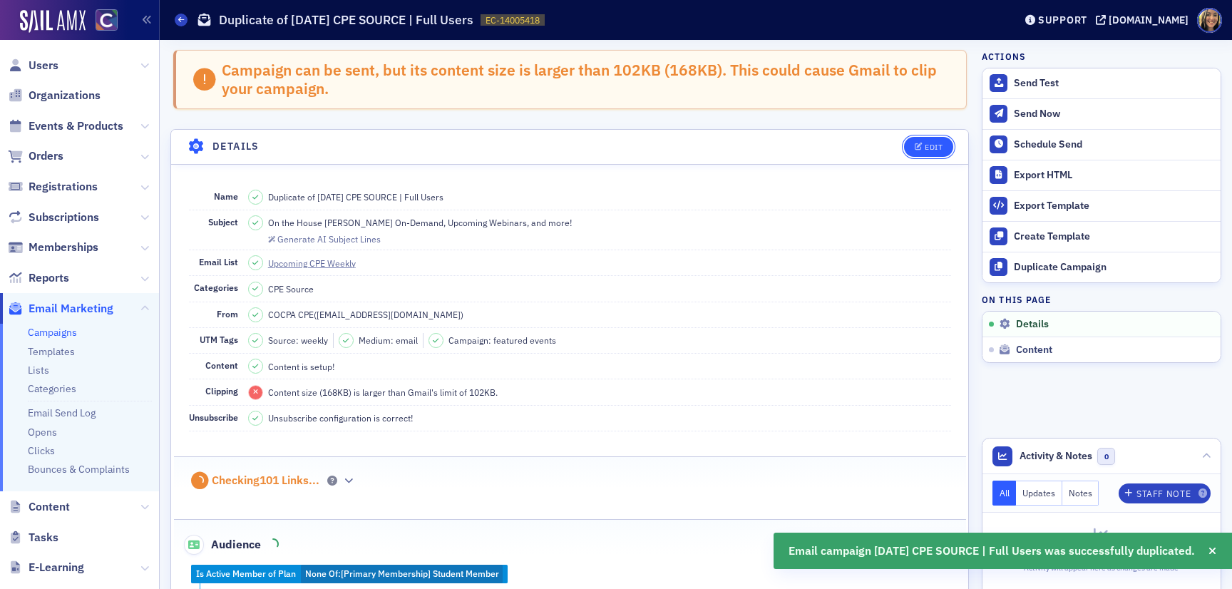
click at [938, 143] on div "Edit" at bounding box center [934, 147] width 18 height 8
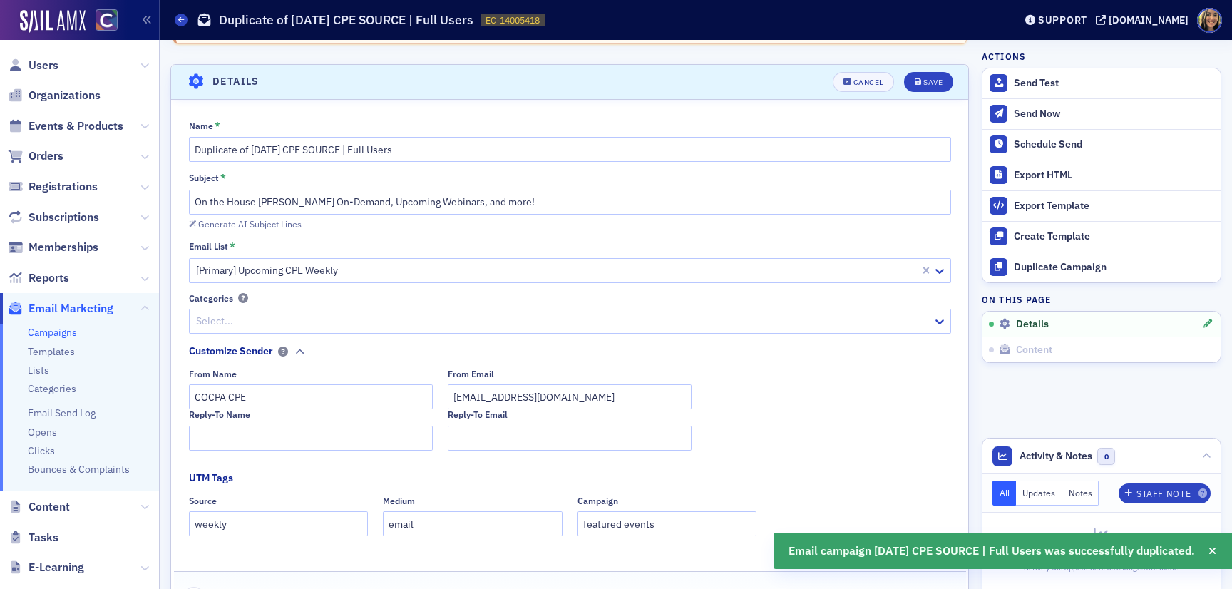
scroll to position [81, 0]
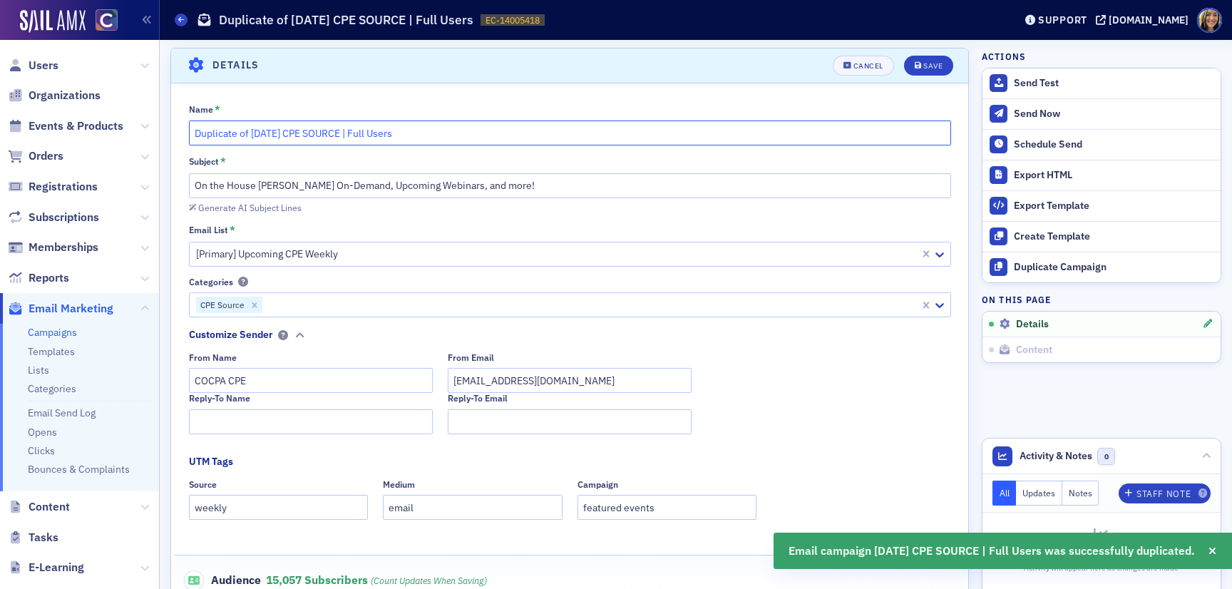
drag, startPoint x: 270, startPoint y: 133, endPoint x: 262, endPoint y: 134, distance: 8.0
click at [262, 134] on input "Duplicate of 8/17/2025 CPE SOURCE | Full Users" at bounding box center [570, 133] width 762 height 25
drag, startPoint x: 251, startPoint y: 135, endPoint x: 144, endPoint y: 135, distance: 107.0
click at [144, 135] on div "Users Organizations Events & Products Orders Registrations Subscriptions Member…" at bounding box center [616, 294] width 1232 height 589
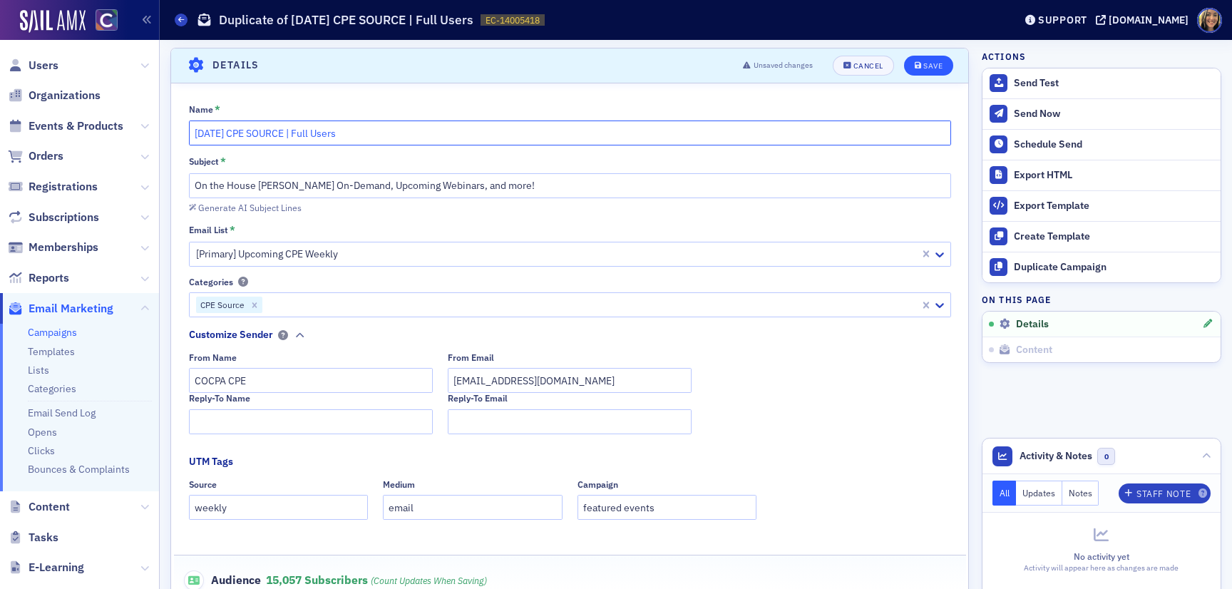
type input "8/24/2025 CPE SOURCE | Full Users"
click at [937, 66] on div "Save" at bounding box center [933, 66] width 19 height 8
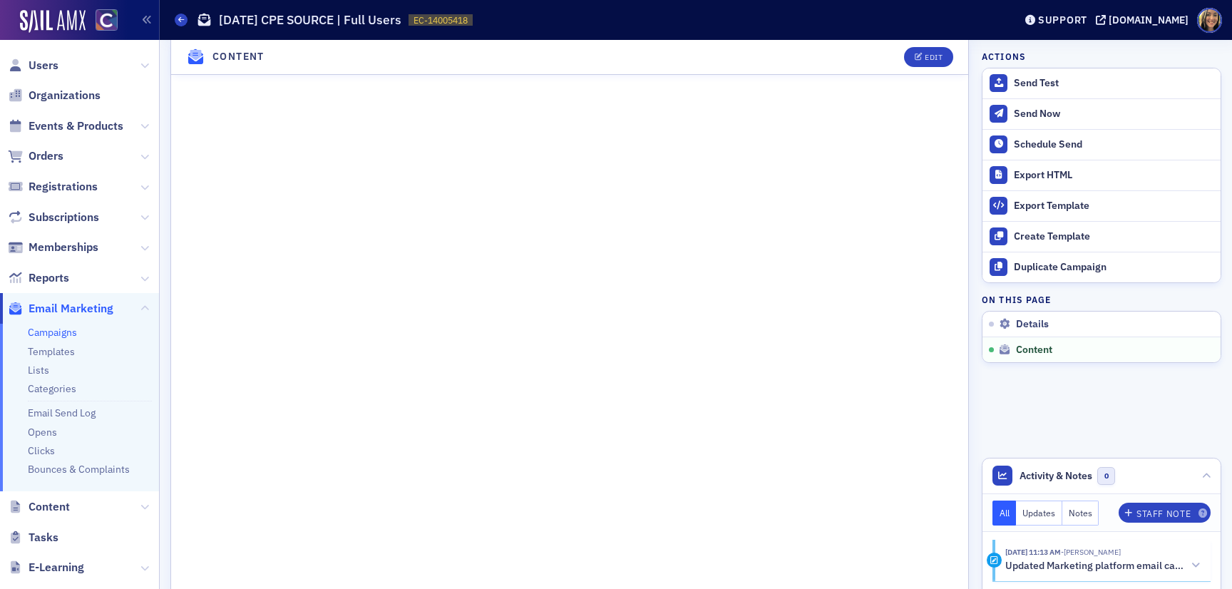
scroll to position [698, 0]
click at [917, 59] on icon "button" at bounding box center [919, 57] width 9 height 8
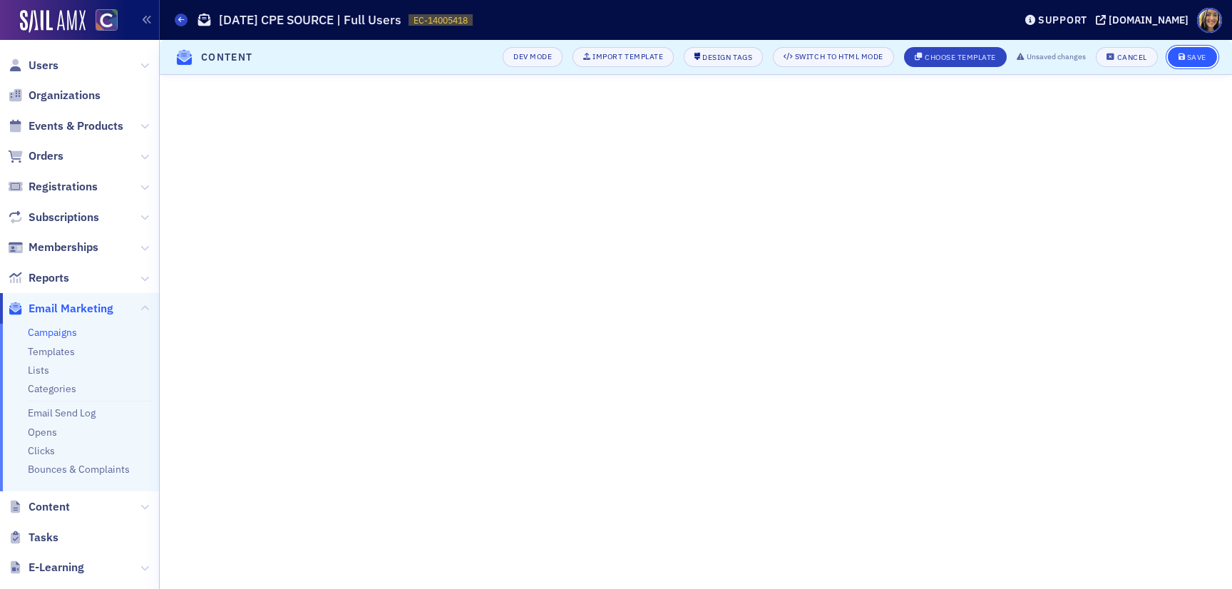
click at [1205, 56] on div "Save" at bounding box center [1197, 57] width 19 height 8
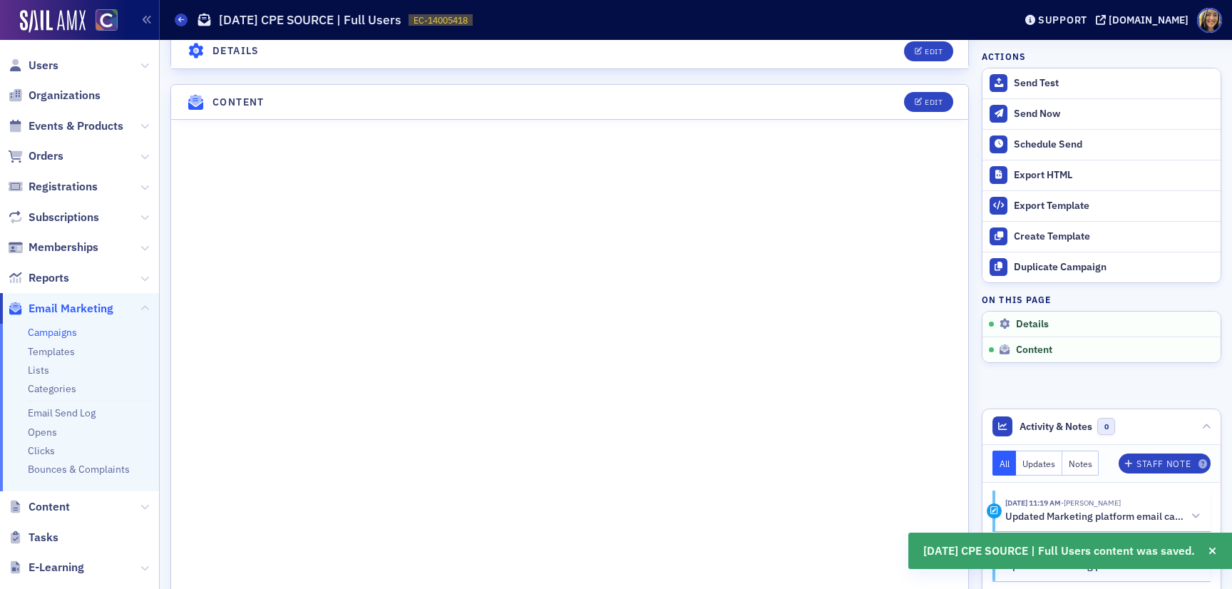
scroll to position [616, 0]
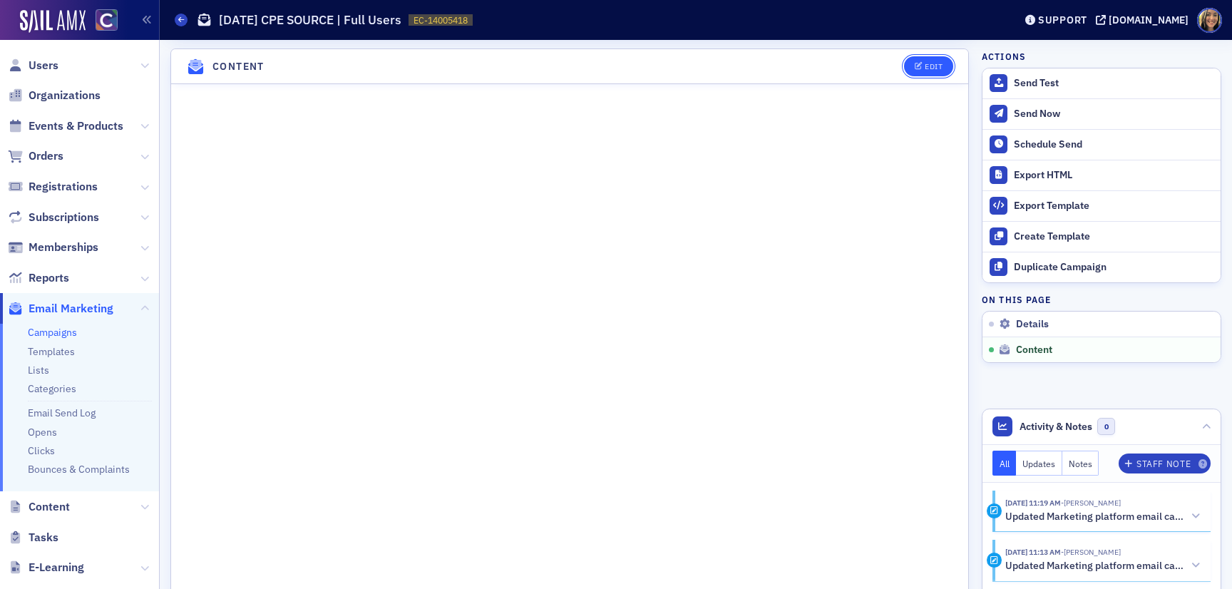
click at [915, 63] on icon "button" at bounding box center [919, 67] width 9 height 8
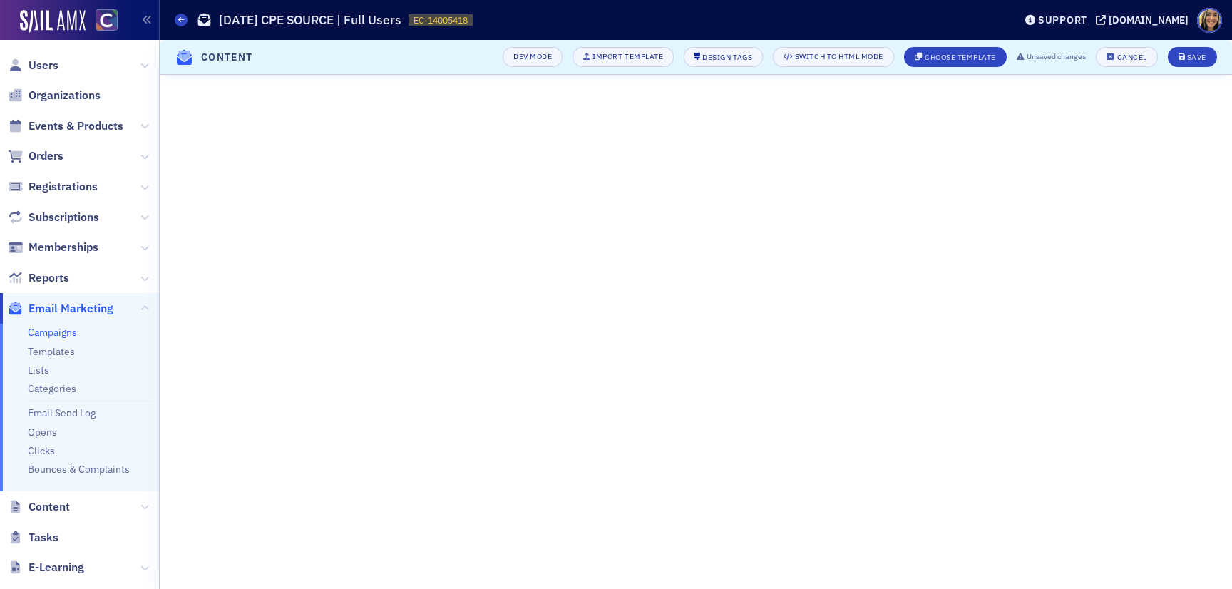
scroll to position [153, 0]
click at [1204, 53] on div "Save" at bounding box center [1197, 57] width 19 height 8
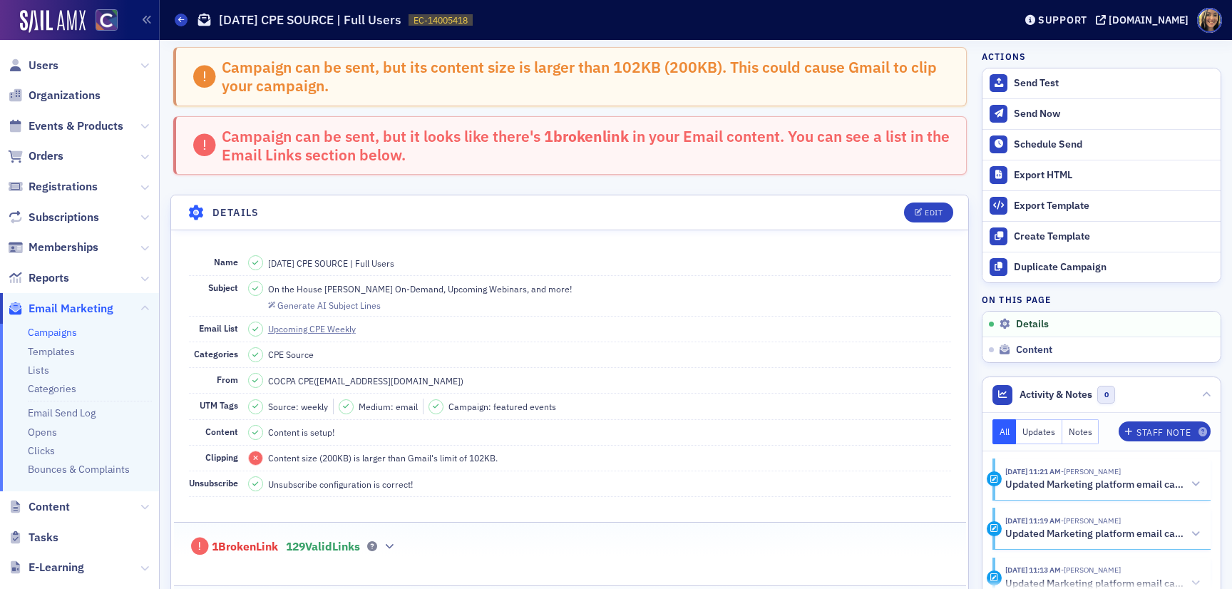
scroll to position [0, 0]
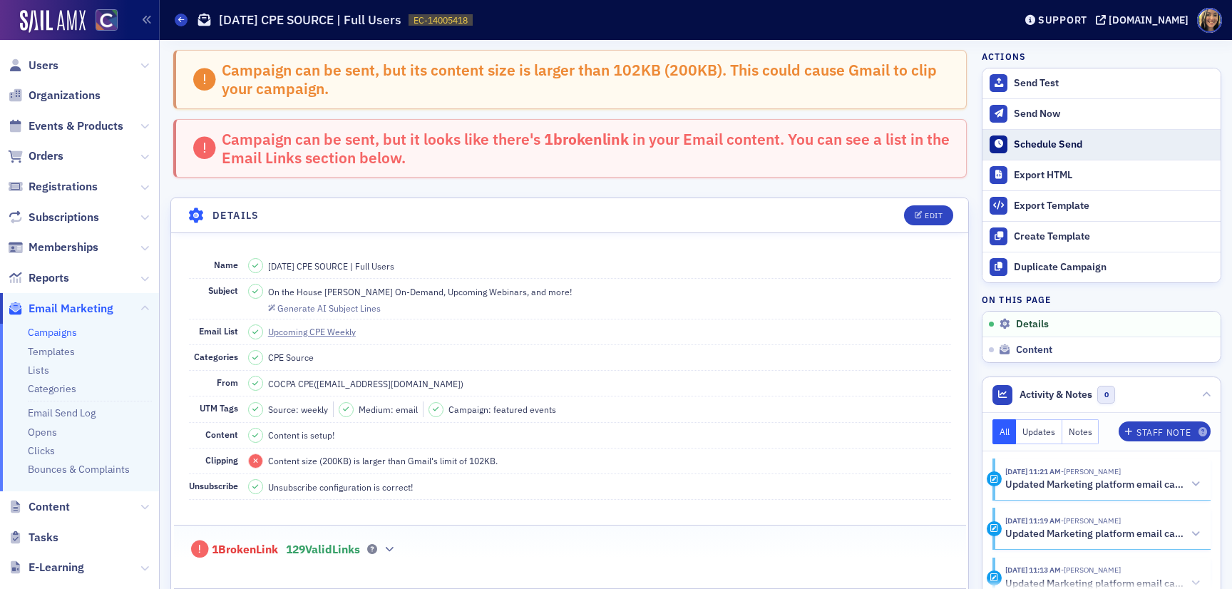
click at [1041, 148] on div "Schedule Send" at bounding box center [1114, 144] width 200 height 13
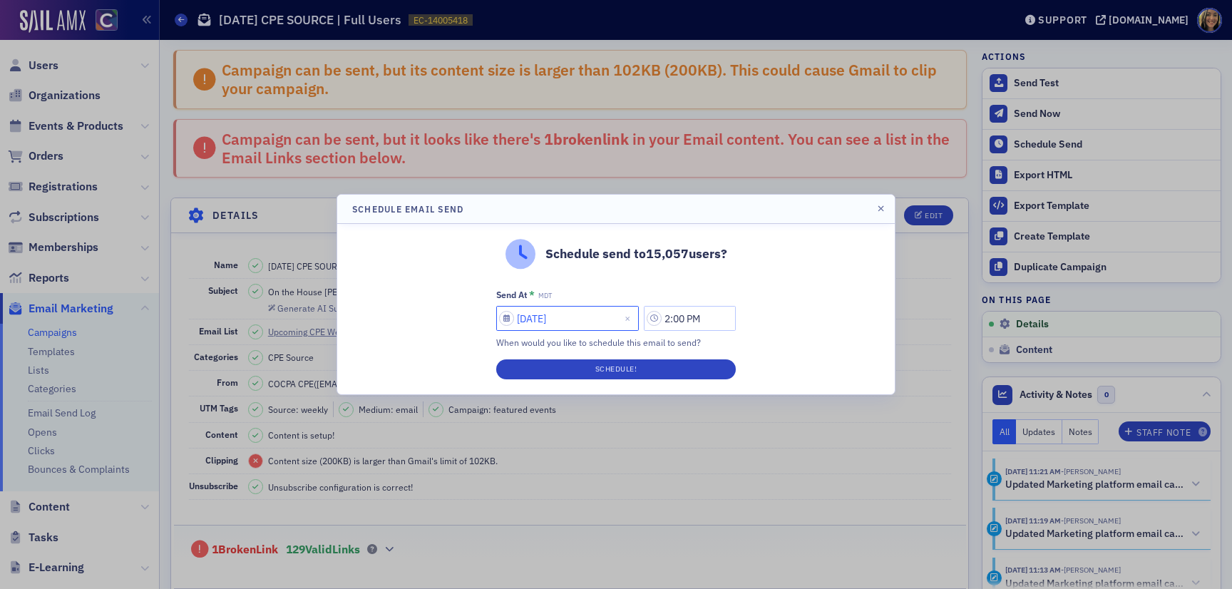
click at [566, 322] on input "08/22/2025" at bounding box center [567, 318] width 143 height 25
select select "7"
select select "2025"
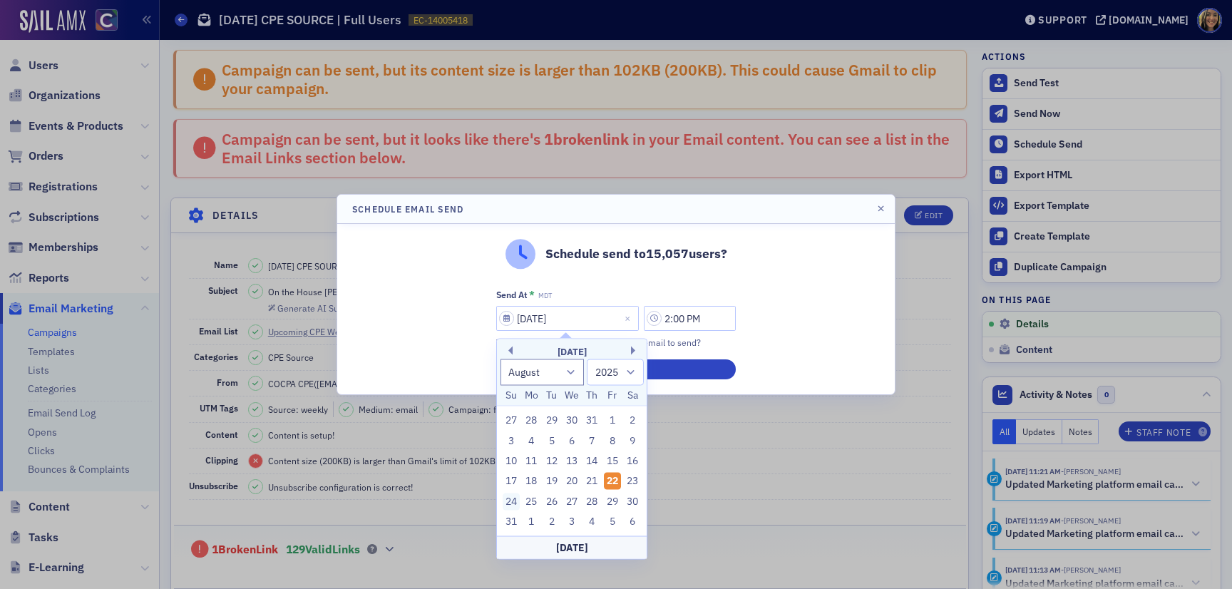
click at [511, 502] on div "24" at bounding box center [511, 501] width 17 height 17
type input "08/24/2025"
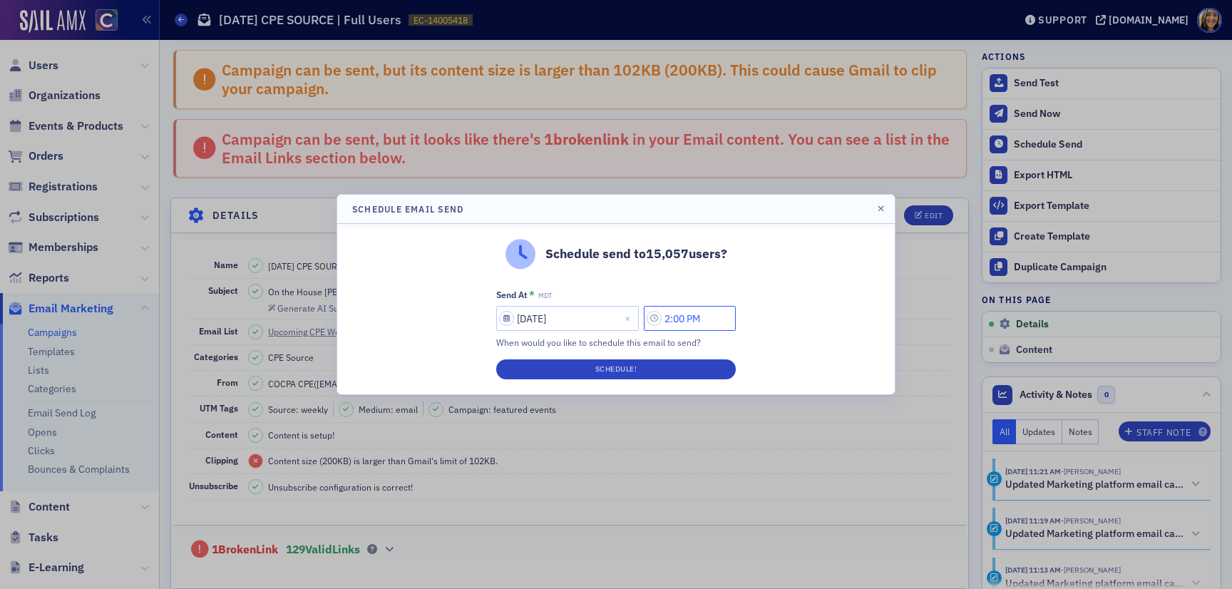
click at [673, 320] on input "2:00 PM" at bounding box center [690, 318] width 92 height 25
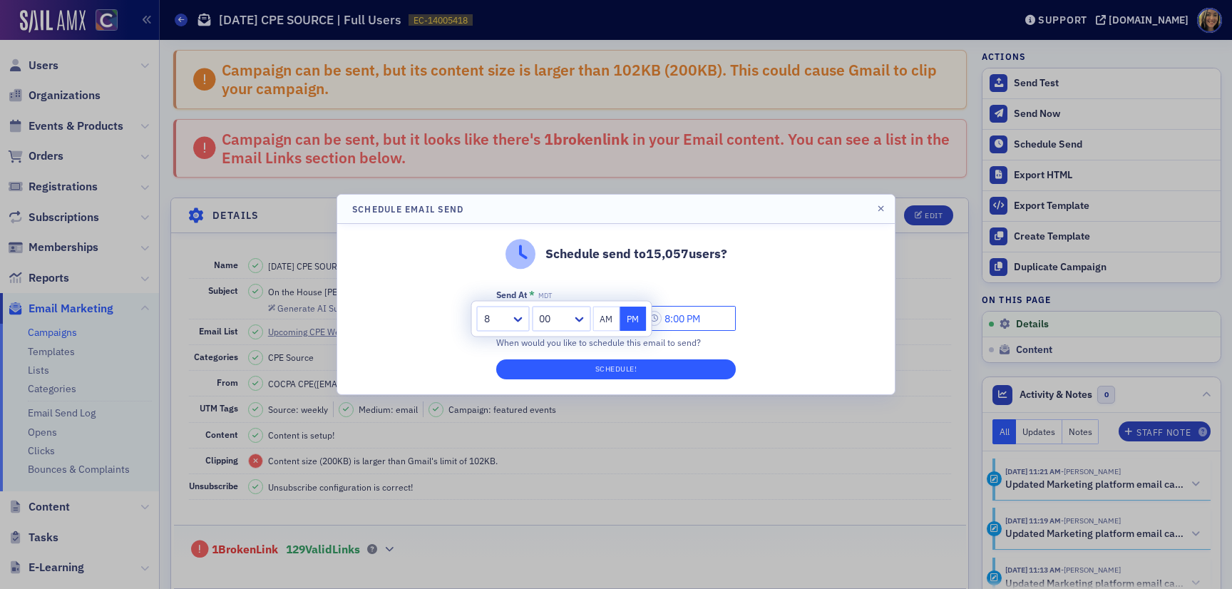
type input "8:00 PM"
click at [595, 364] on button "Schedule!" at bounding box center [616, 369] width 240 height 20
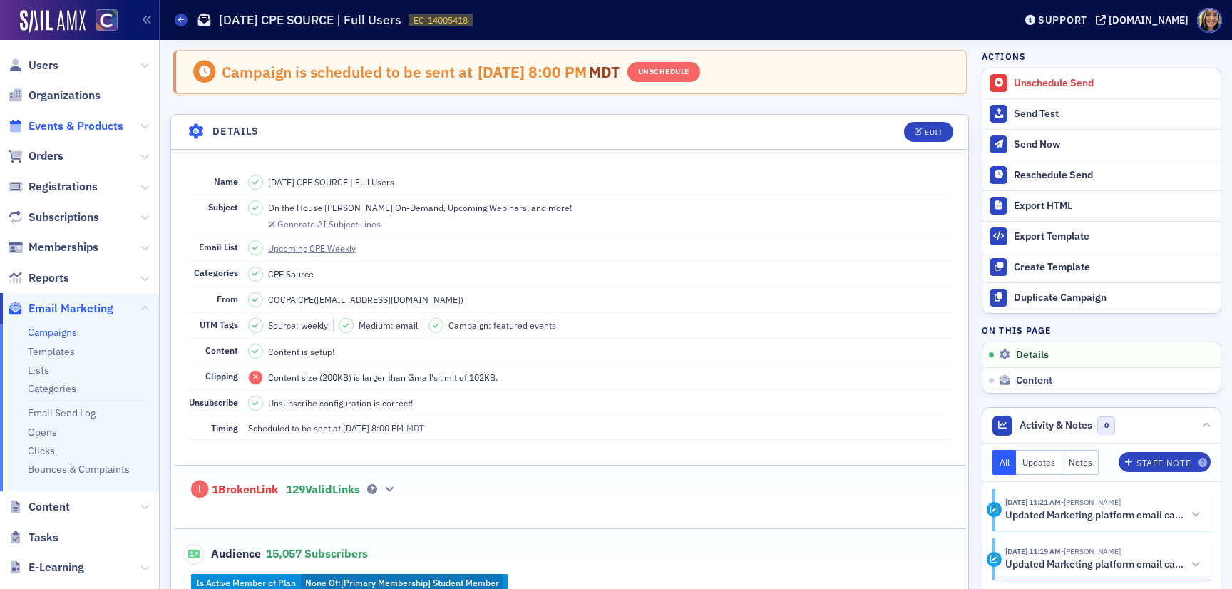
click at [50, 119] on span "Events & Products" at bounding box center [76, 126] width 95 height 16
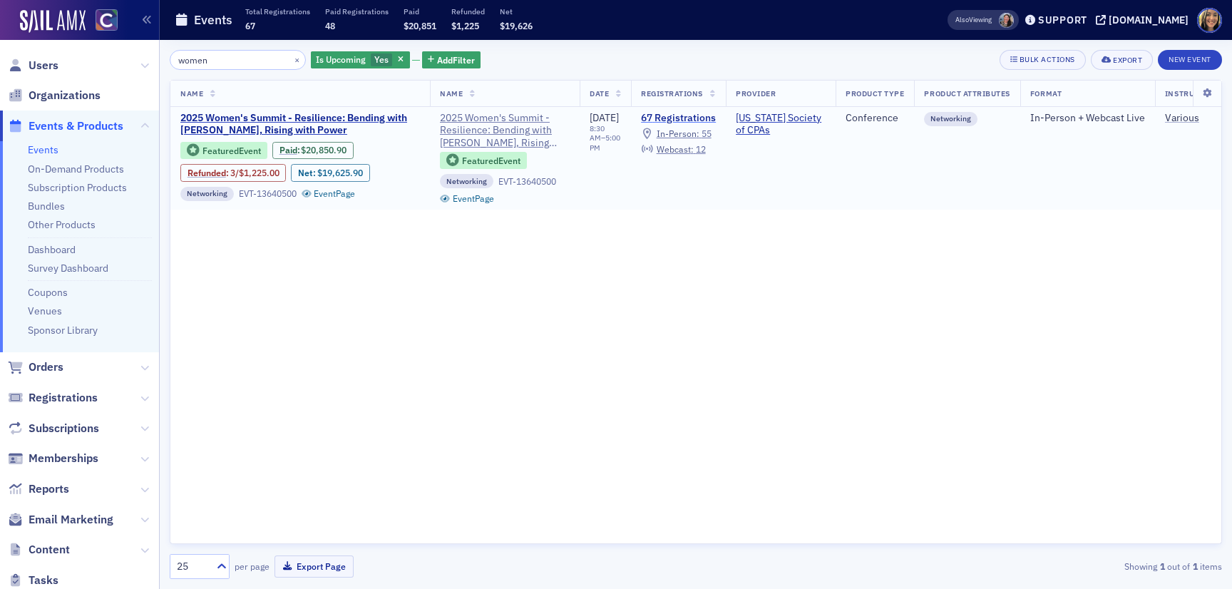
type input "women"
click at [716, 116] on link "67 Registrations" at bounding box center [678, 118] width 75 height 13
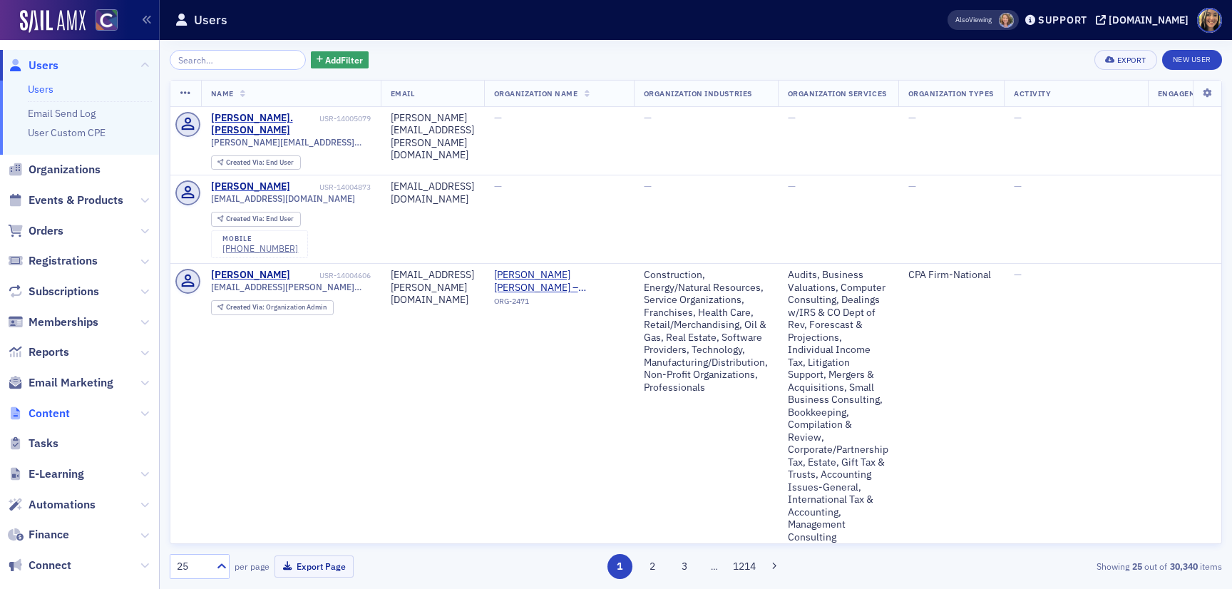
click at [53, 417] on span "Content" at bounding box center [49, 414] width 41 height 16
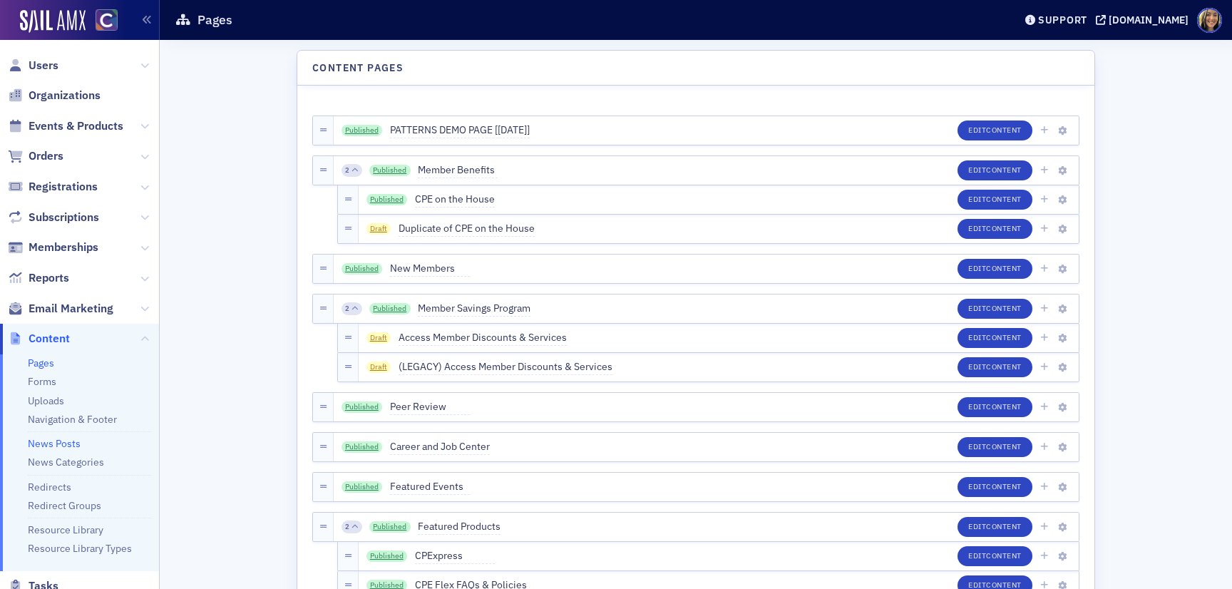
click at [51, 444] on link "News Posts" at bounding box center [54, 443] width 53 height 13
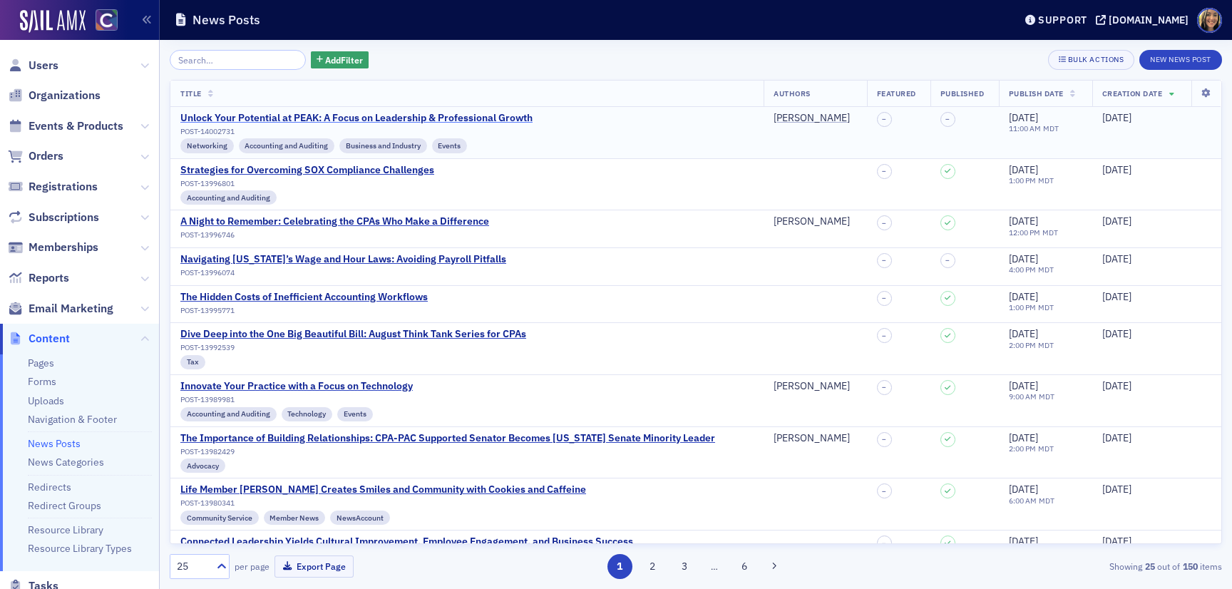
click at [327, 118] on div "Unlock Your Potential at PEAK: A Focus on Leadership & Professional Growth" at bounding box center [356, 118] width 352 height 13
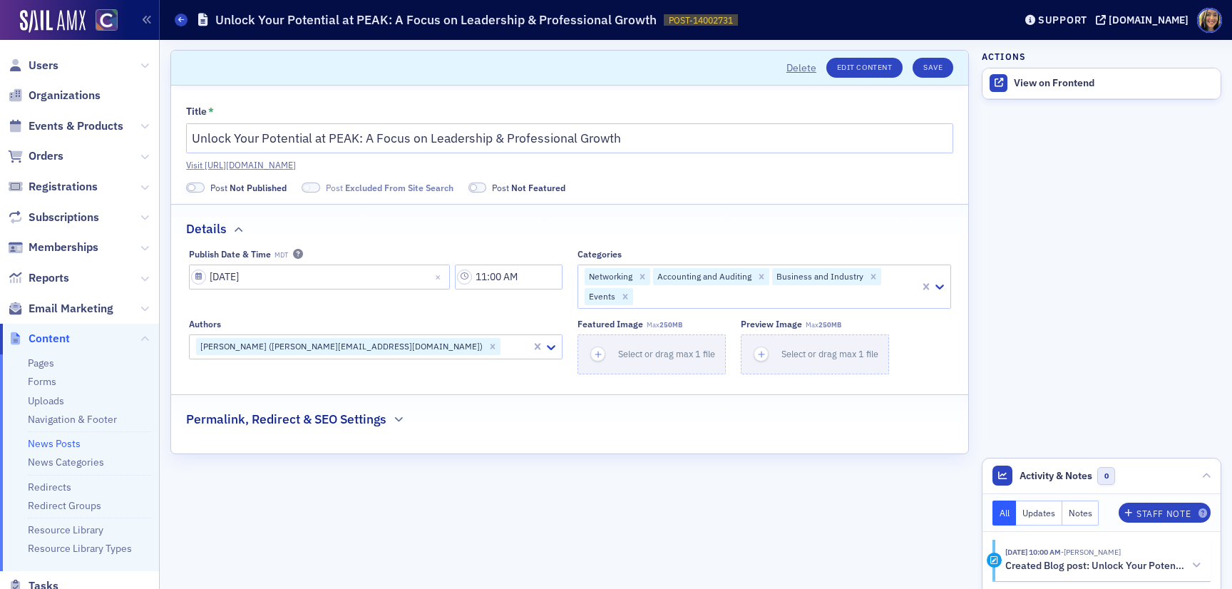
click at [202, 190] on span at bounding box center [195, 188] width 19 height 11
click at [292, 186] on span at bounding box center [290, 188] width 8 height 8
click at [600, 353] on icon "button" at bounding box center [598, 354] width 13 height 13
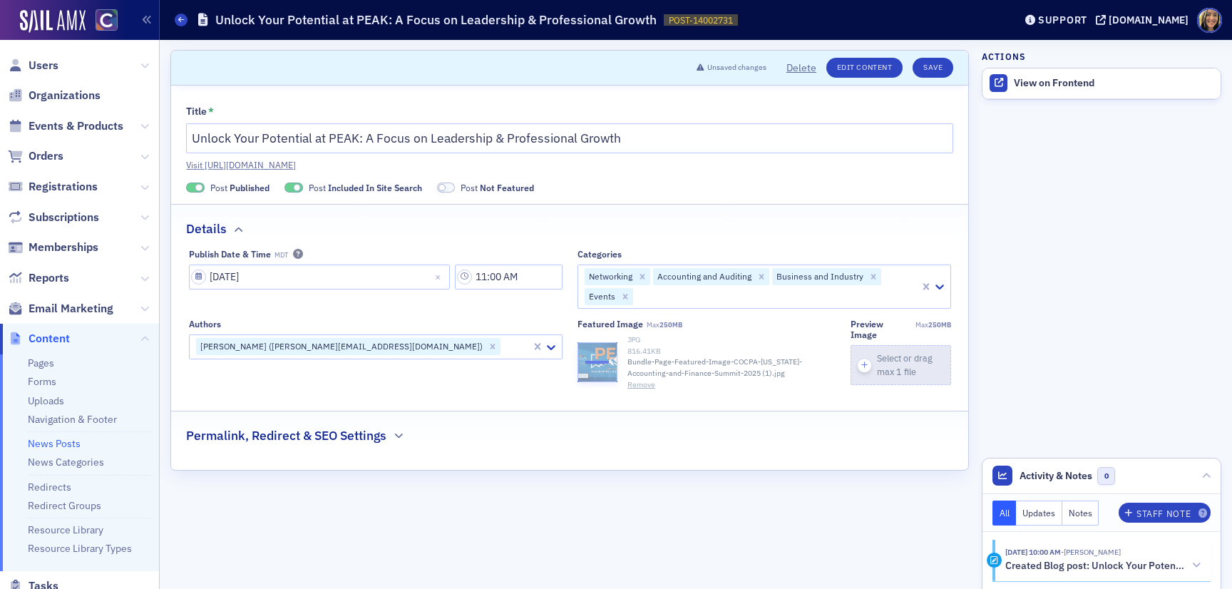
click at [862, 346] on div "button" at bounding box center [865, 365] width 26 height 39
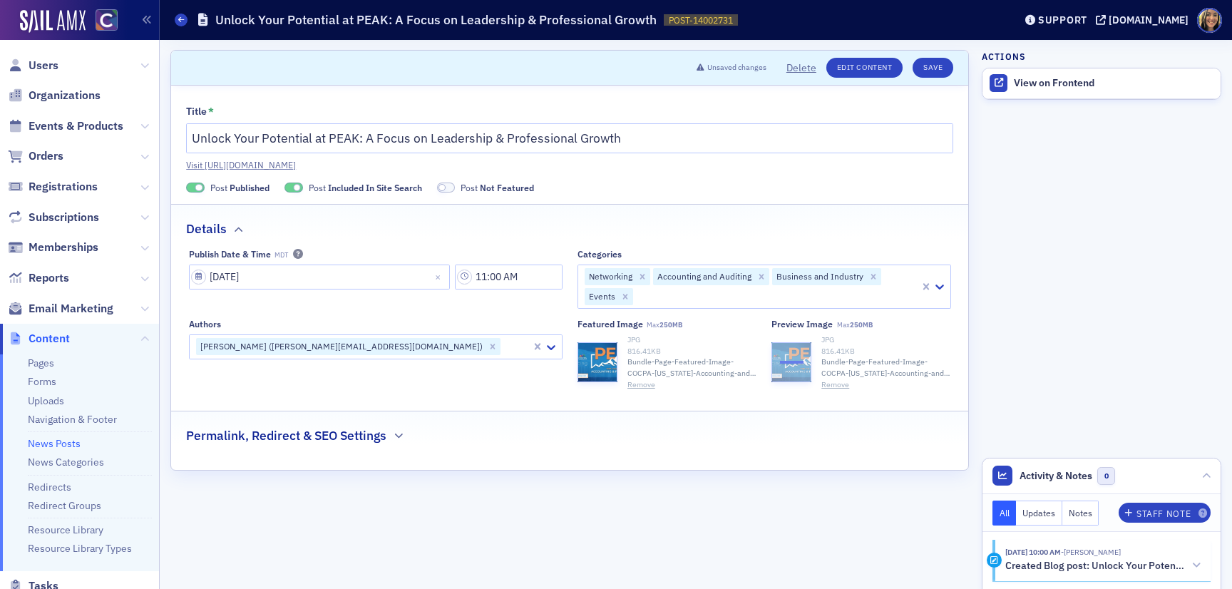
click at [318, 449] on fieldset "Permalink, Redirect & SEO Settings" at bounding box center [569, 430] width 797 height 39
click at [318, 427] on h2 "Permalink, Redirect & SEO Settings" at bounding box center [286, 436] width 200 height 19
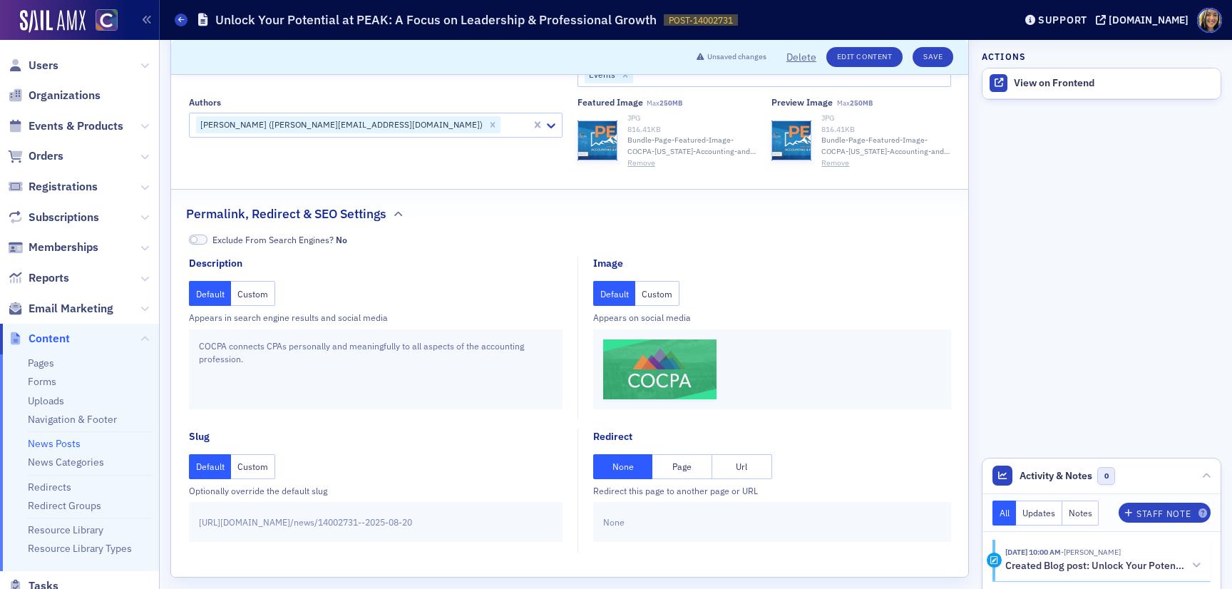
scroll to position [235, 0]
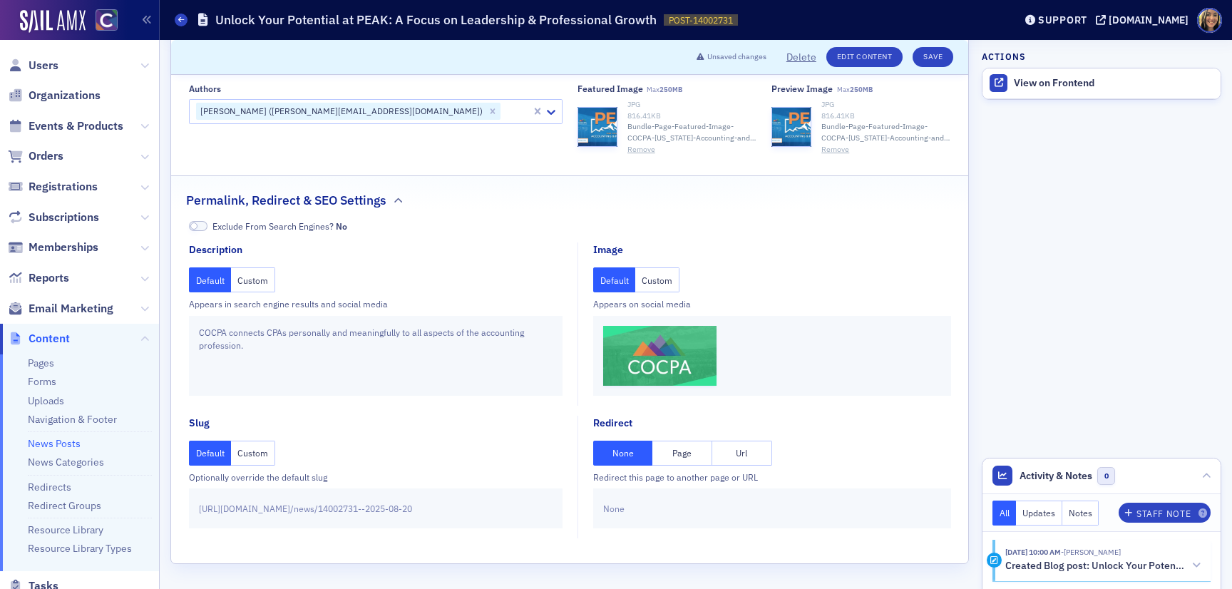
click at [645, 286] on button "Custom" at bounding box center [657, 279] width 44 height 25
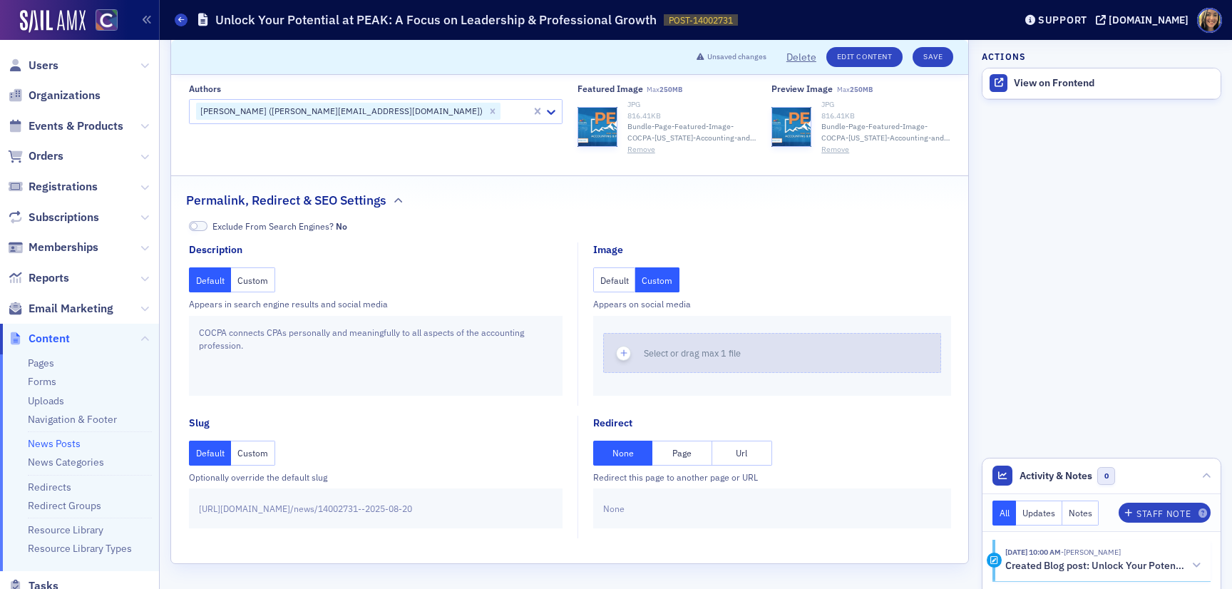
click at [626, 349] on icon "button" at bounding box center [624, 353] width 13 height 13
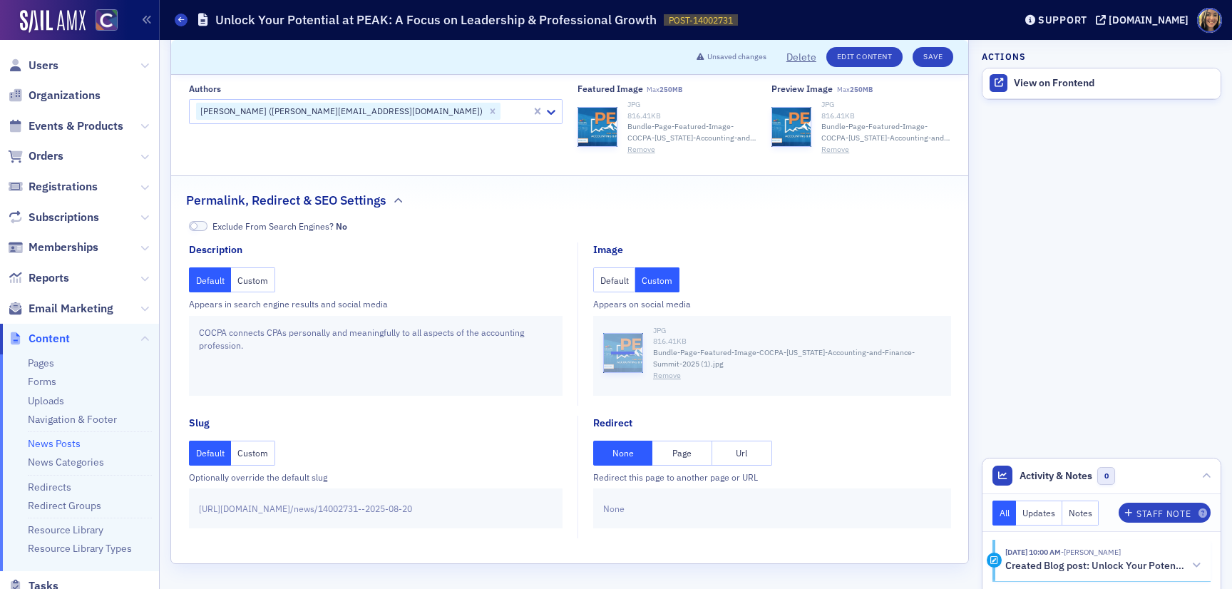
scroll to position [0, 0]
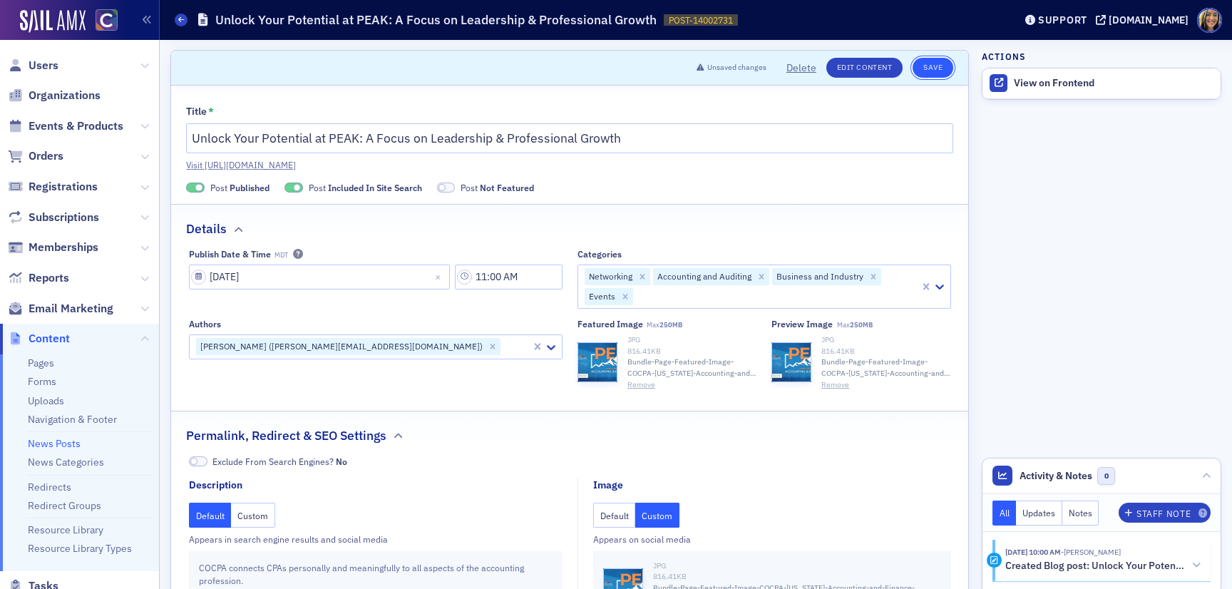
click at [937, 66] on button "Save" at bounding box center [933, 68] width 41 height 20
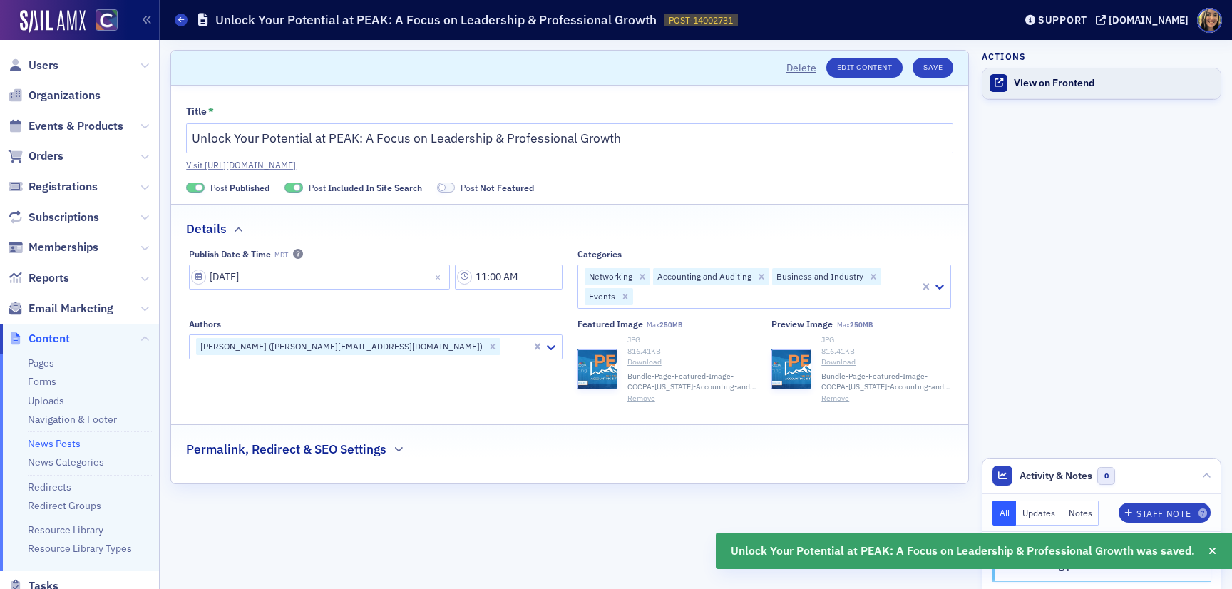
click at [1018, 88] on div "View on Frontend" at bounding box center [1114, 83] width 200 height 13
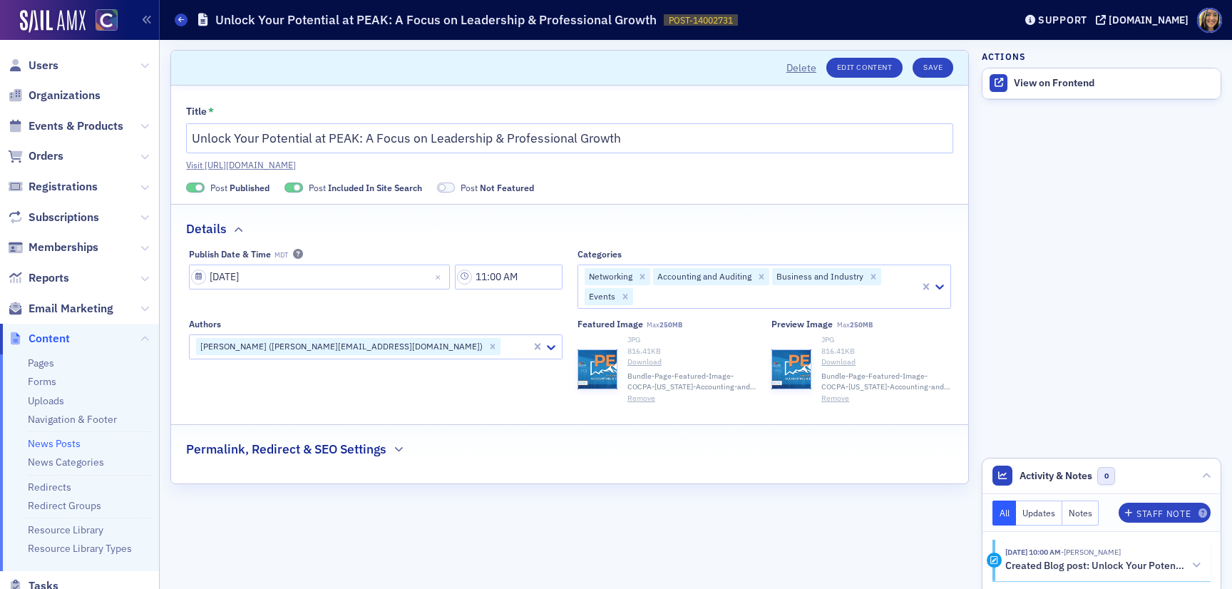
click at [63, 320] on span "Email Marketing" at bounding box center [79, 308] width 159 height 31
click at [63, 311] on span "Email Marketing" at bounding box center [71, 309] width 85 height 16
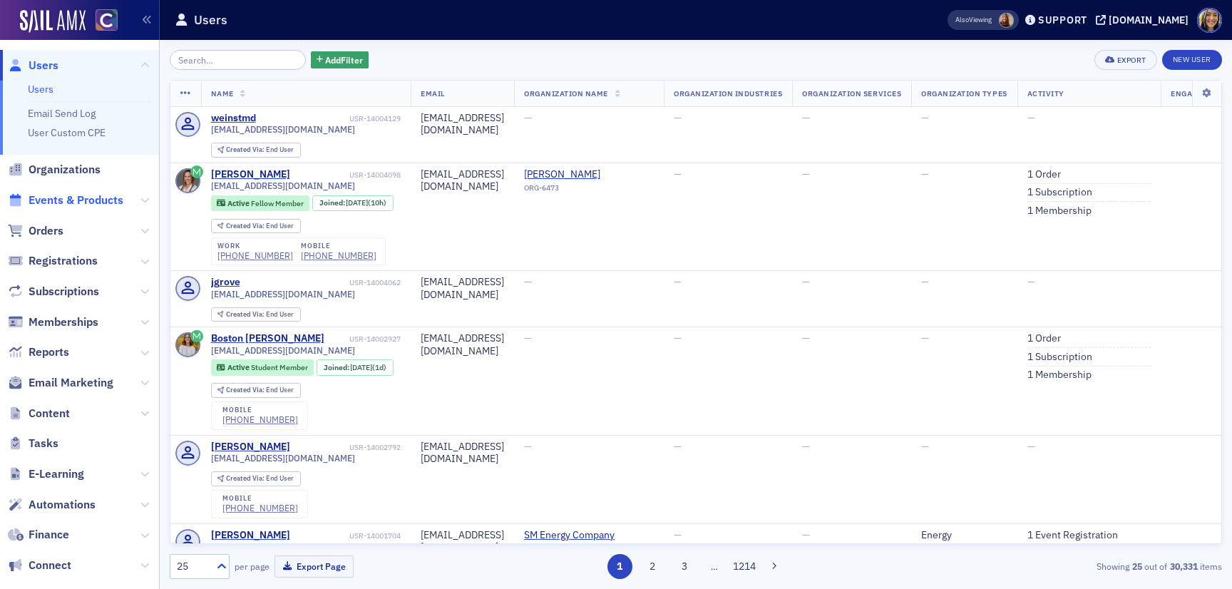
click at [76, 203] on span "Events & Products" at bounding box center [76, 201] width 95 height 16
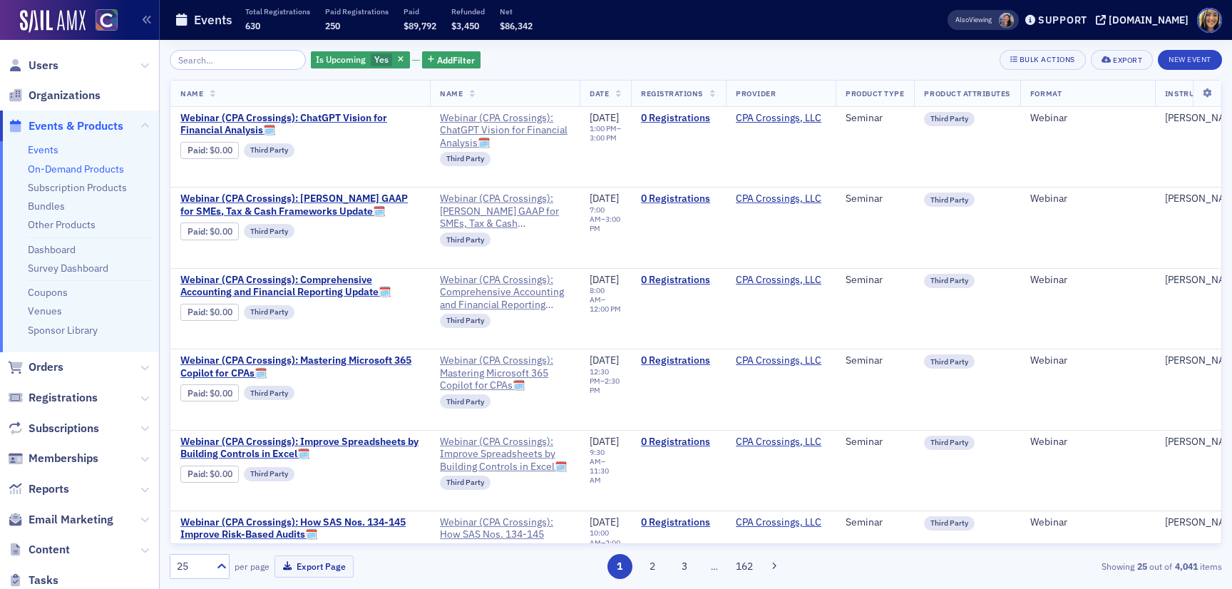
click at [68, 172] on link "On-Demand Products" at bounding box center [76, 169] width 96 height 13
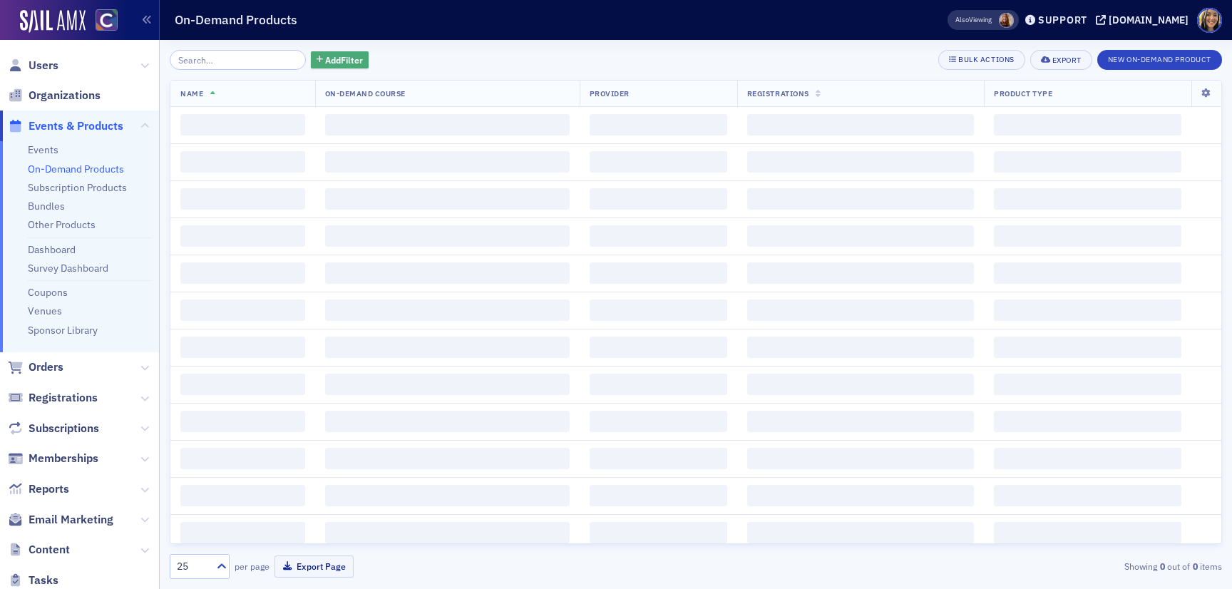
click at [325, 62] on span "Add Filter" at bounding box center [344, 59] width 38 height 13
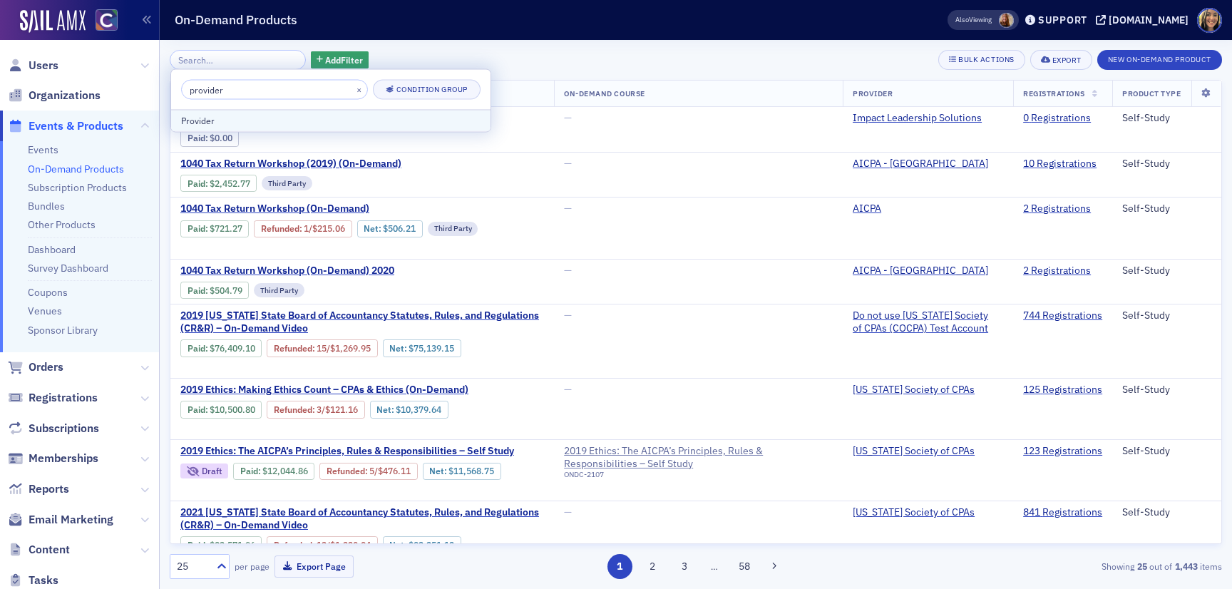
type input "provider"
click at [297, 123] on div "Provider" at bounding box center [331, 120] width 300 height 13
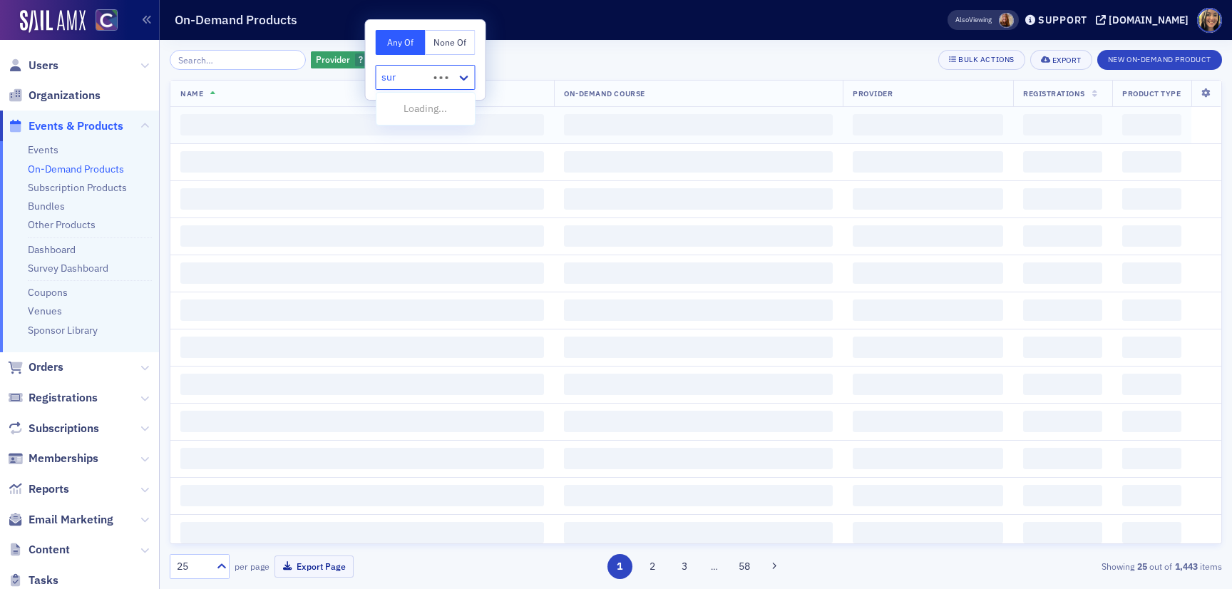
type input "surg"
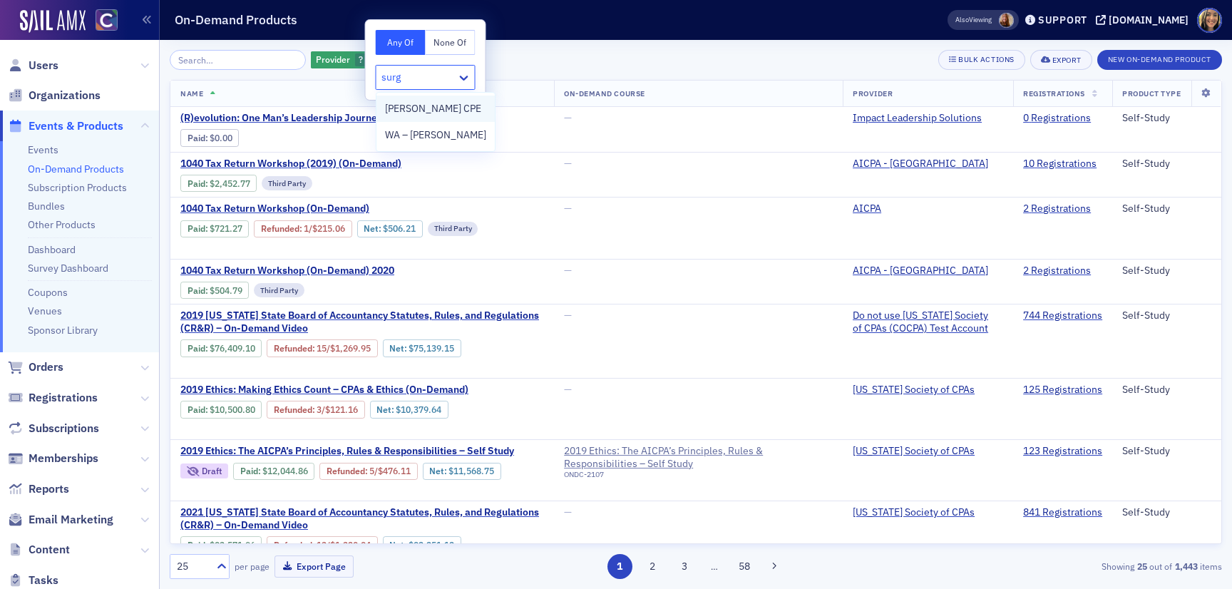
click at [409, 111] on span "[PERSON_NAME] CPE" at bounding box center [433, 108] width 96 height 15
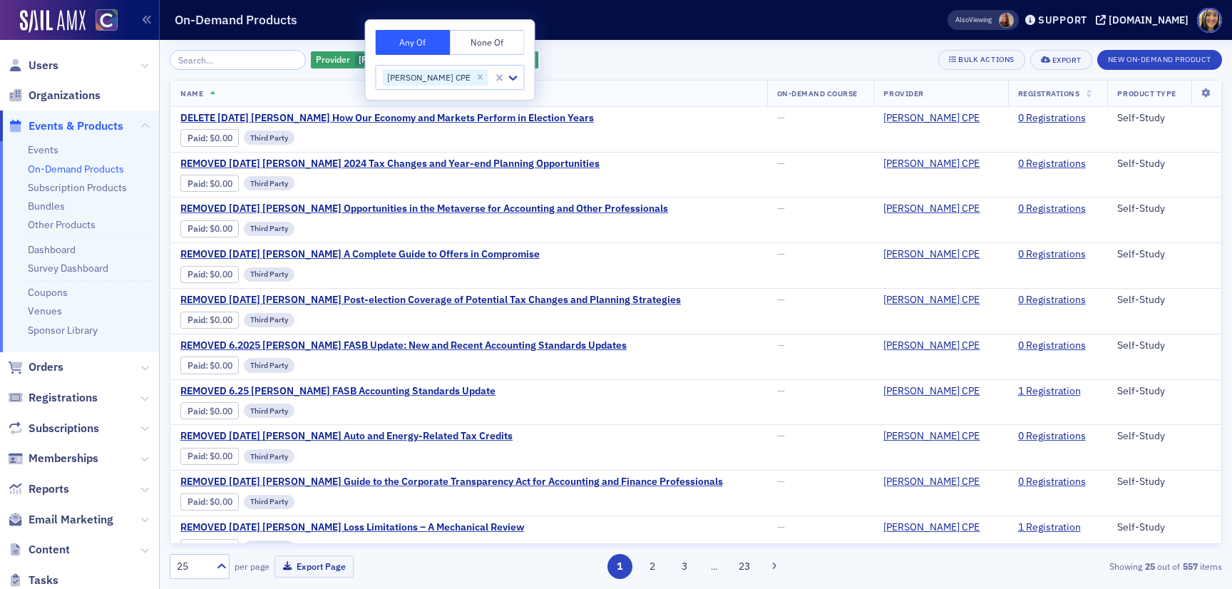
click at [1087, 93] on icon at bounding box center [1090, 95] width 6 height 8
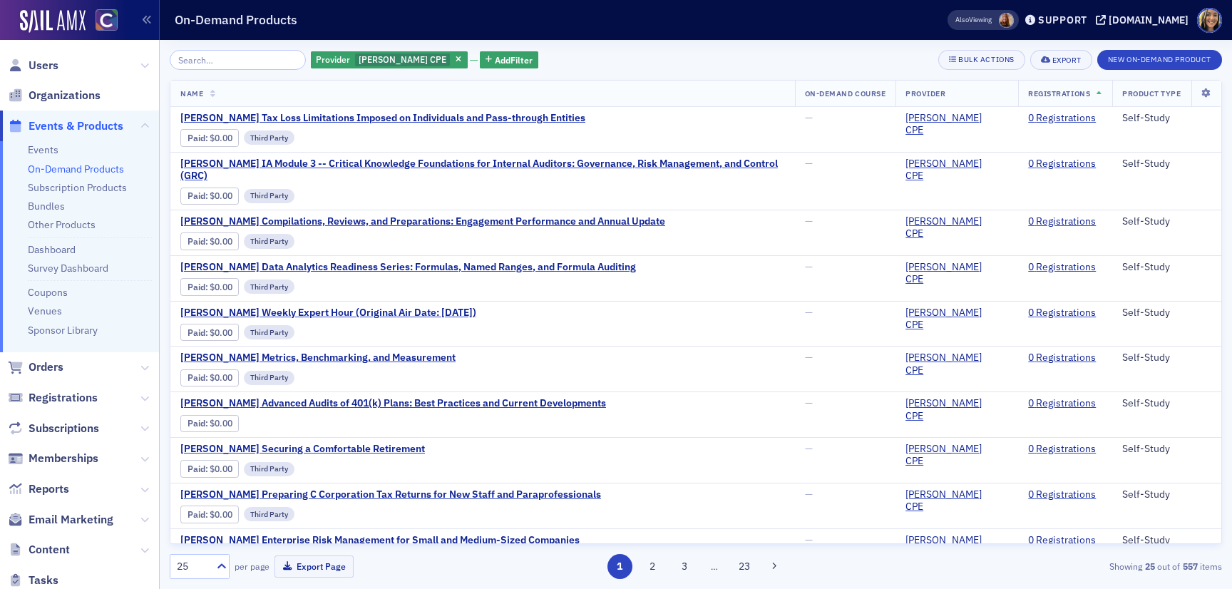
click at [1078, 93] on span "Registrations" at bounding box center [1059, 93] width 62 height 10
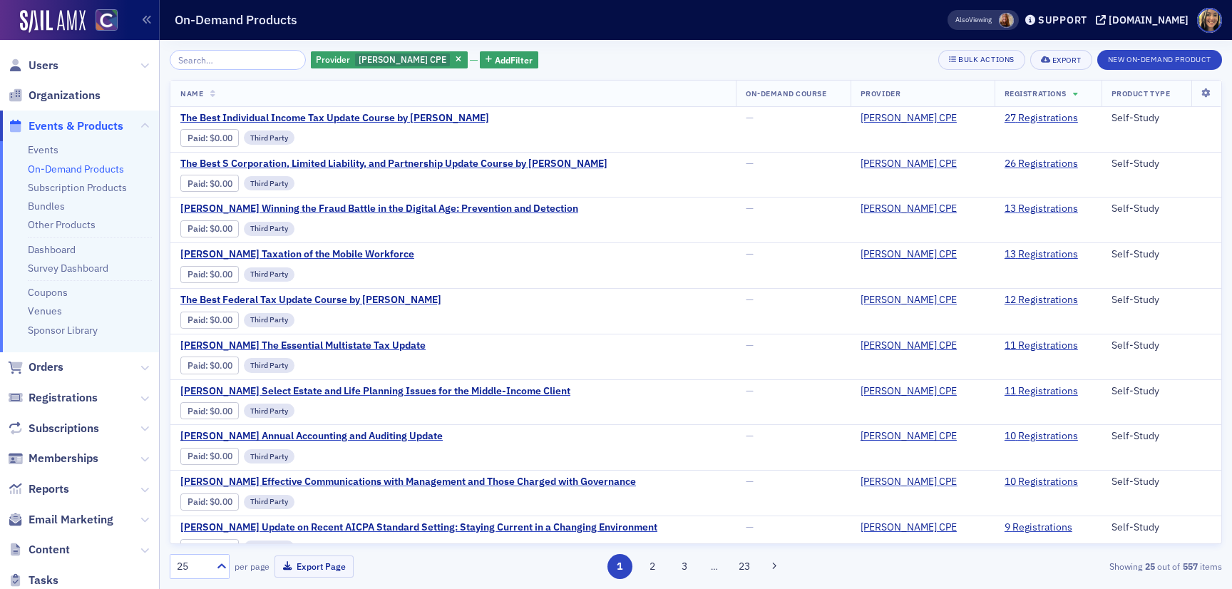
click at [835, 51] on div "Provider [PERSON_NAME] CPE Add Filter Bulk Actions Export New On-Demand Product" at bounding box center [696, 60] width 1053 height 20
